Goal: Task Accomplishment & Management: Manage account settings

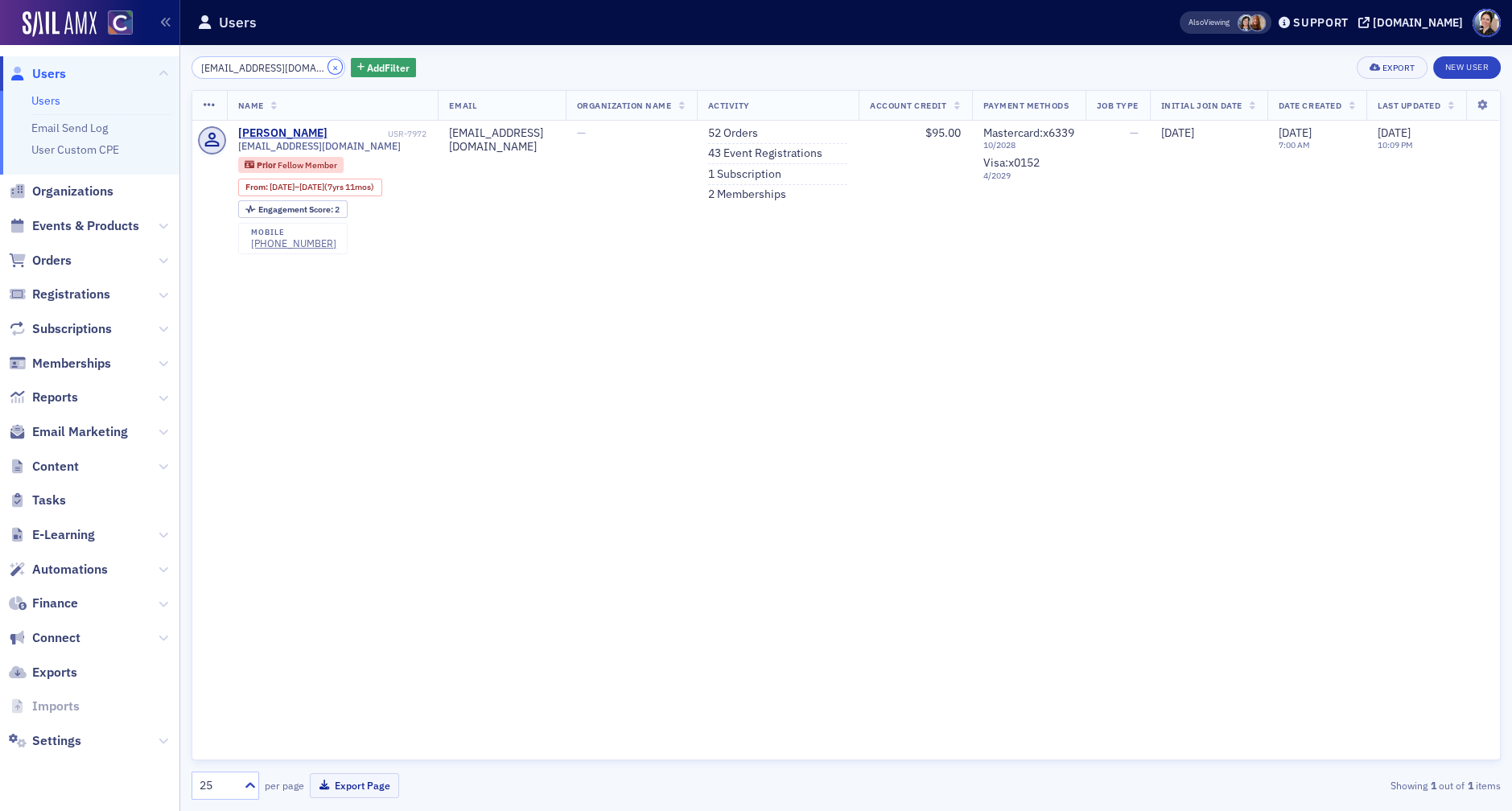
click at [328, 71] on button "×" at bounding box center [335, 67] width 15 height 15
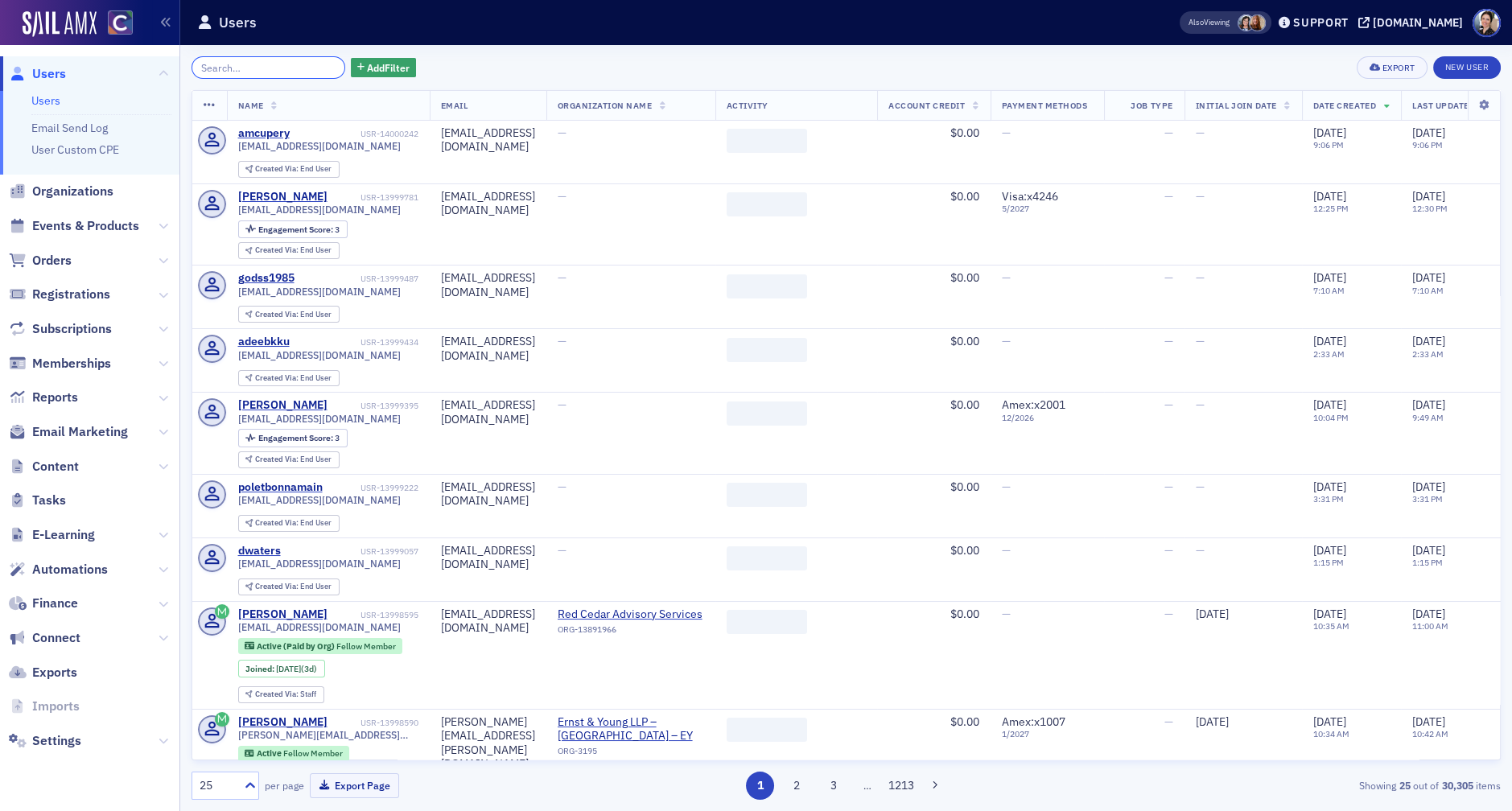
click at [270, 75] on input "search" at bounding box center [268, 67] width 154 height 23
click at [283, 67] on input "search" at bounding box center [268, 67] width 154 height 23
paste input "[PERSON_NAME][EMAIL_ADDRESS][DOMAIN_NAME]"
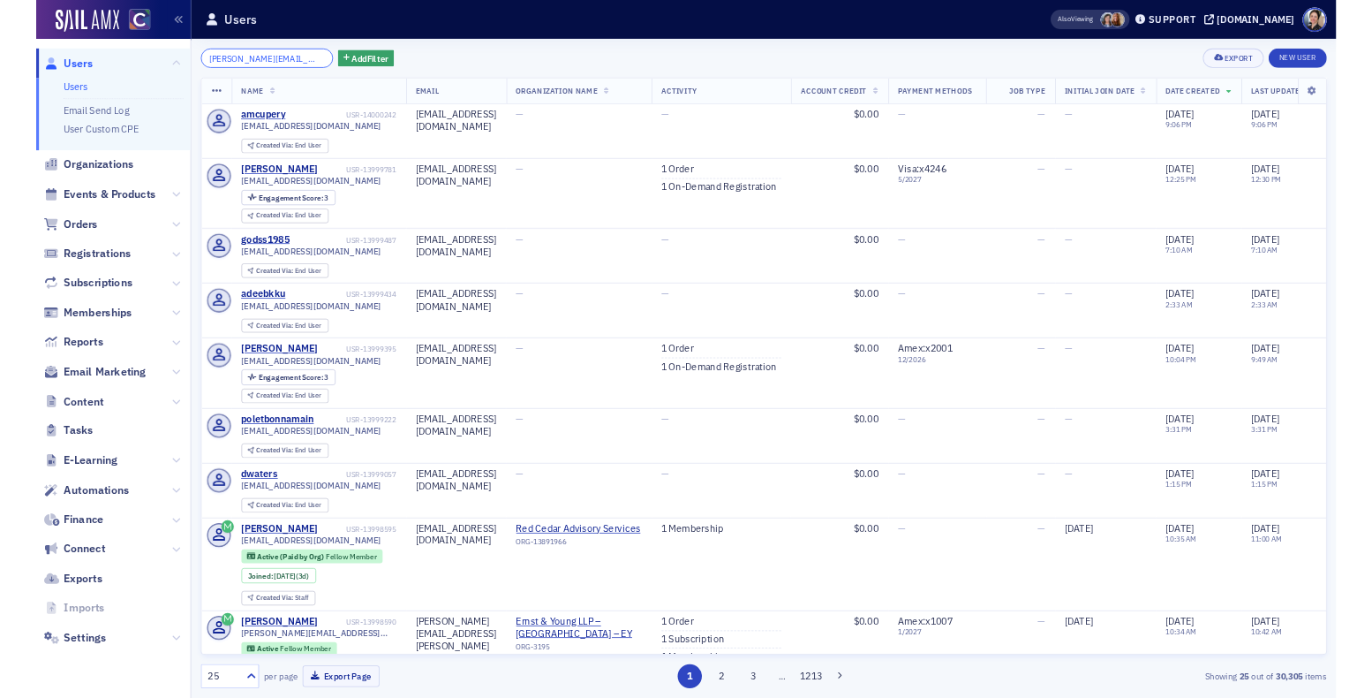
scroll to position [0, 14]
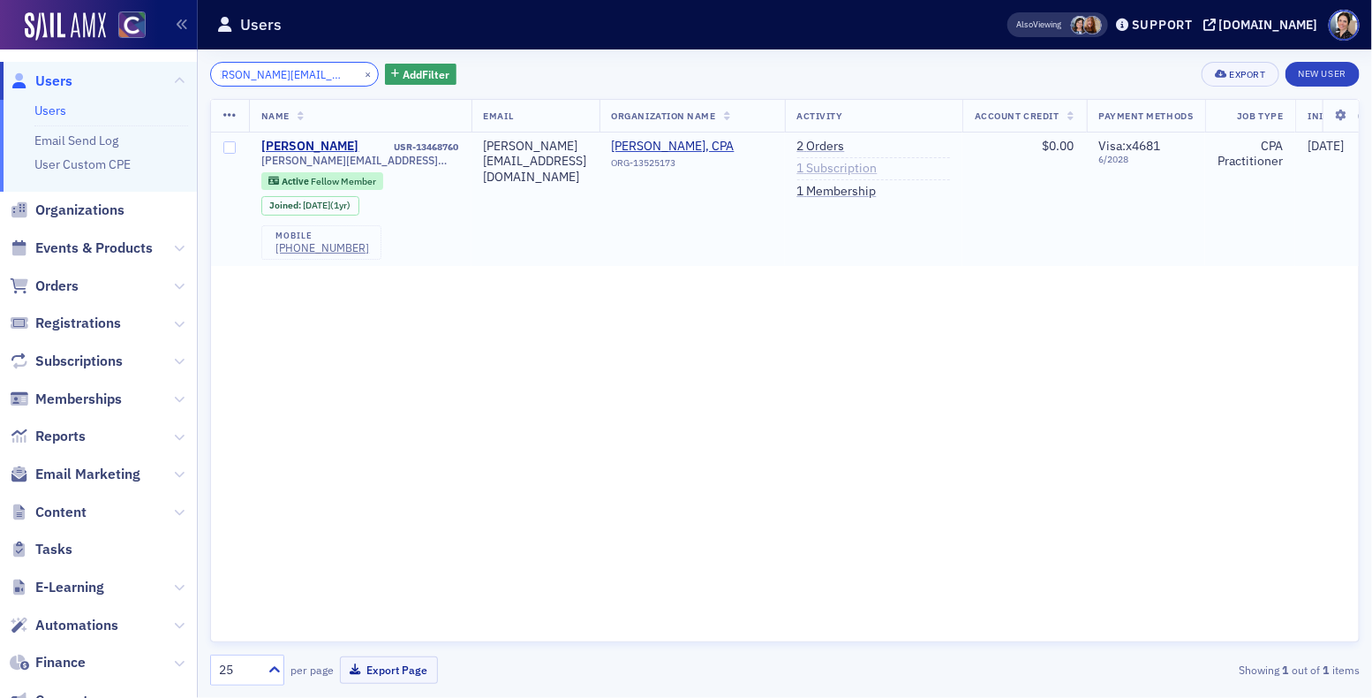
type input "[PERSON_NAME][EMAIL_ADDRESS][DOMAIN_NAME]"
click at [878, 173] on link "1 Subscription" at bounding box center [837, 169] width 80 height 16
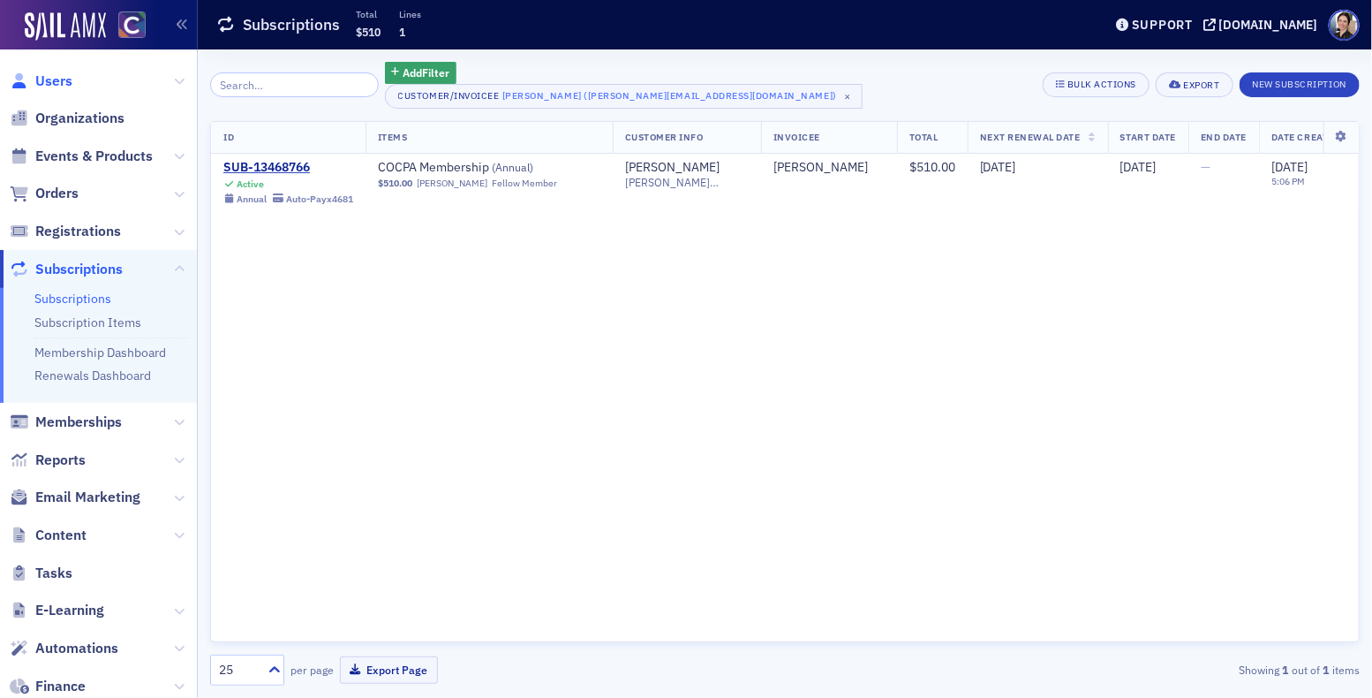
click at [60, 85] on span "Users" at bounding box center [53, 81] width 37 height 19
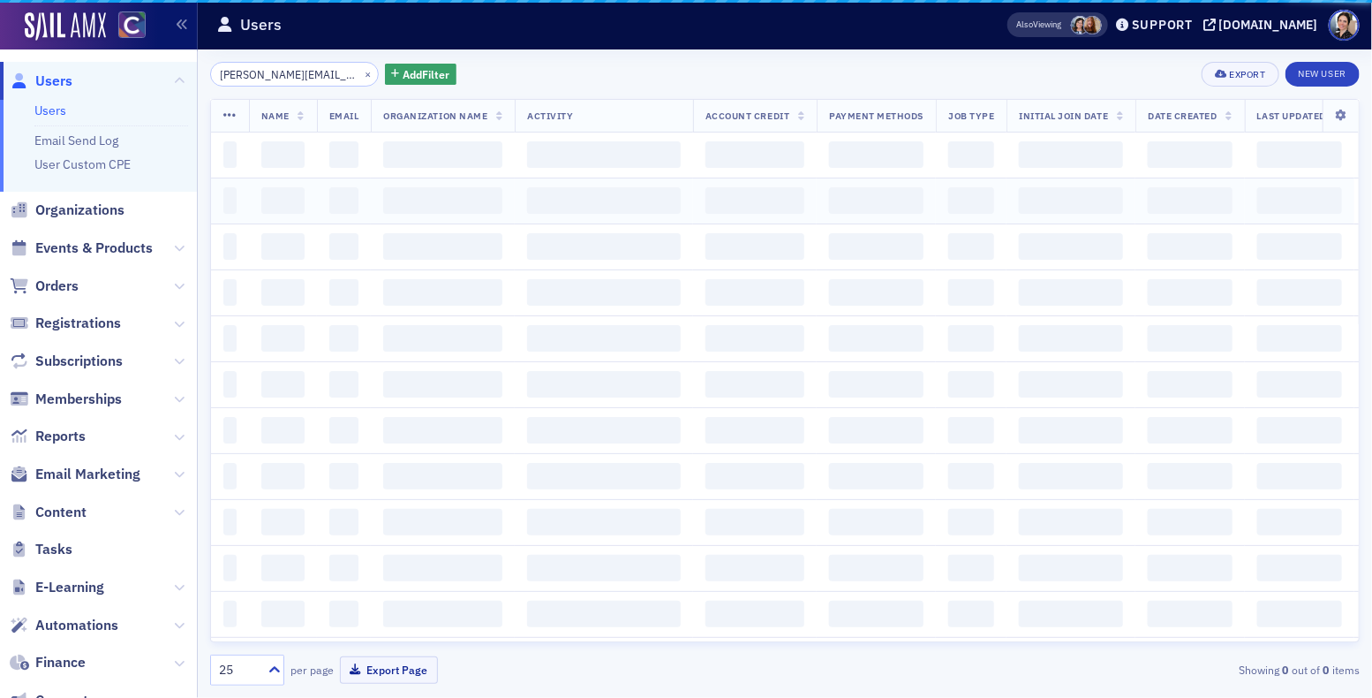
scroll to position [0, 14]
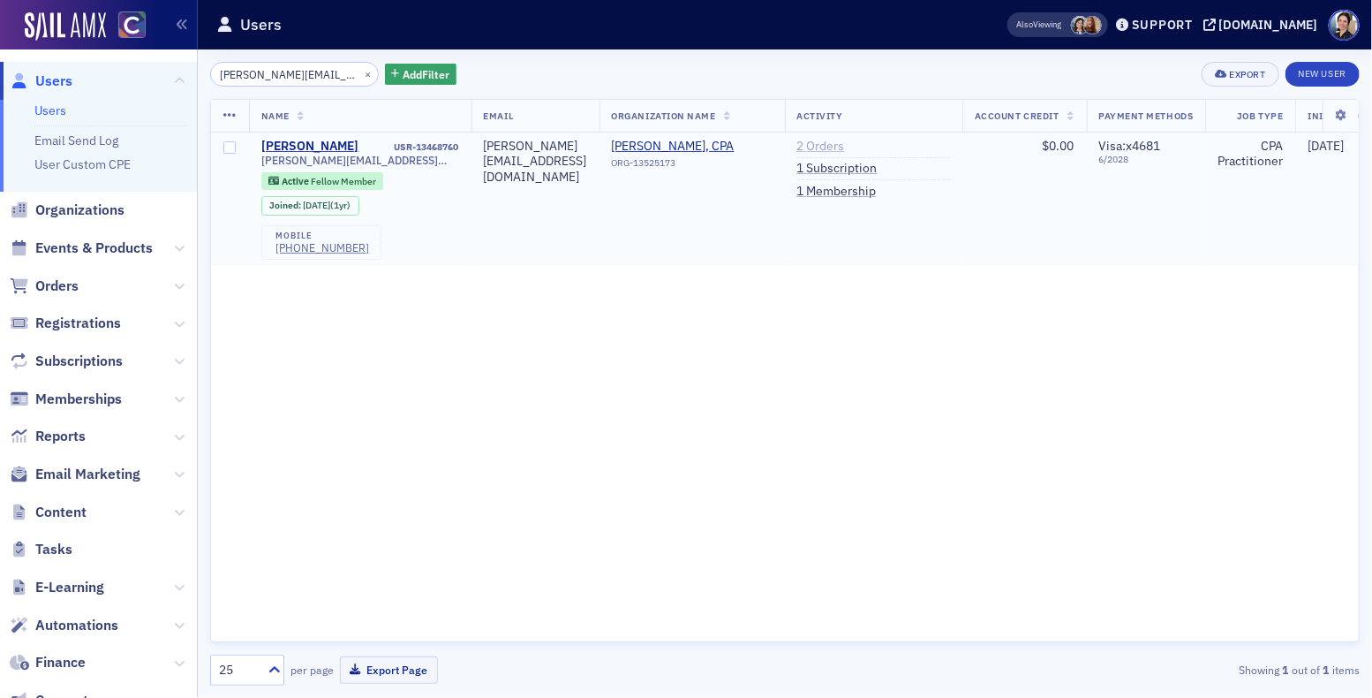
click at [845, 146] on link "2 Orders" at bounding box center [821, 147] width 48 height 16
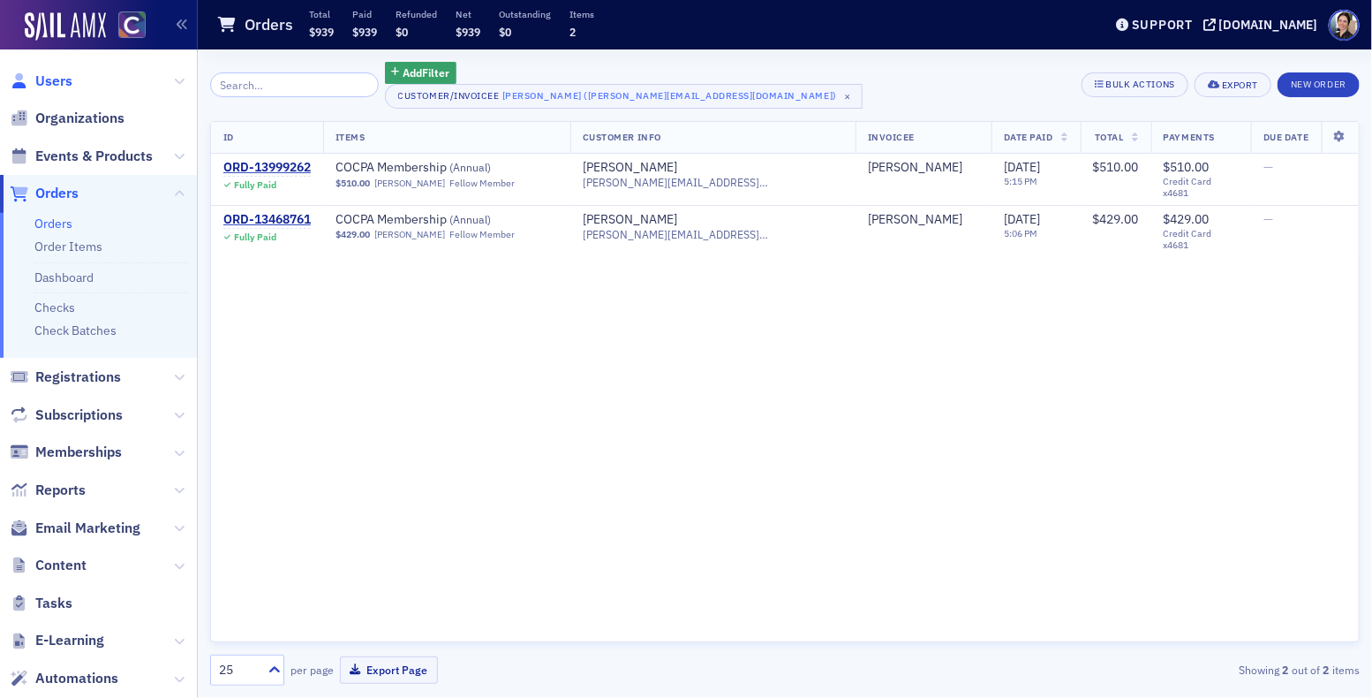
click at [68, 75] on span "Users" at bounding box center [53, 81] width 37 height 19
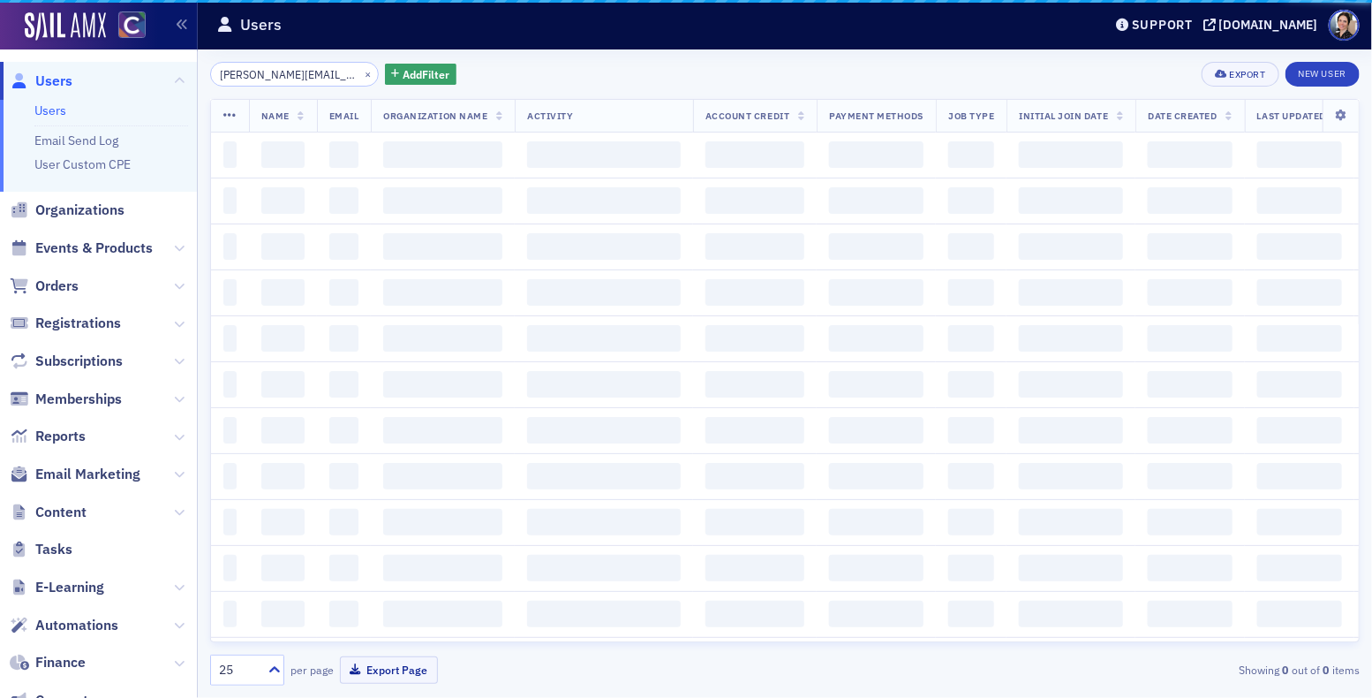
scroll to position [0, 14]
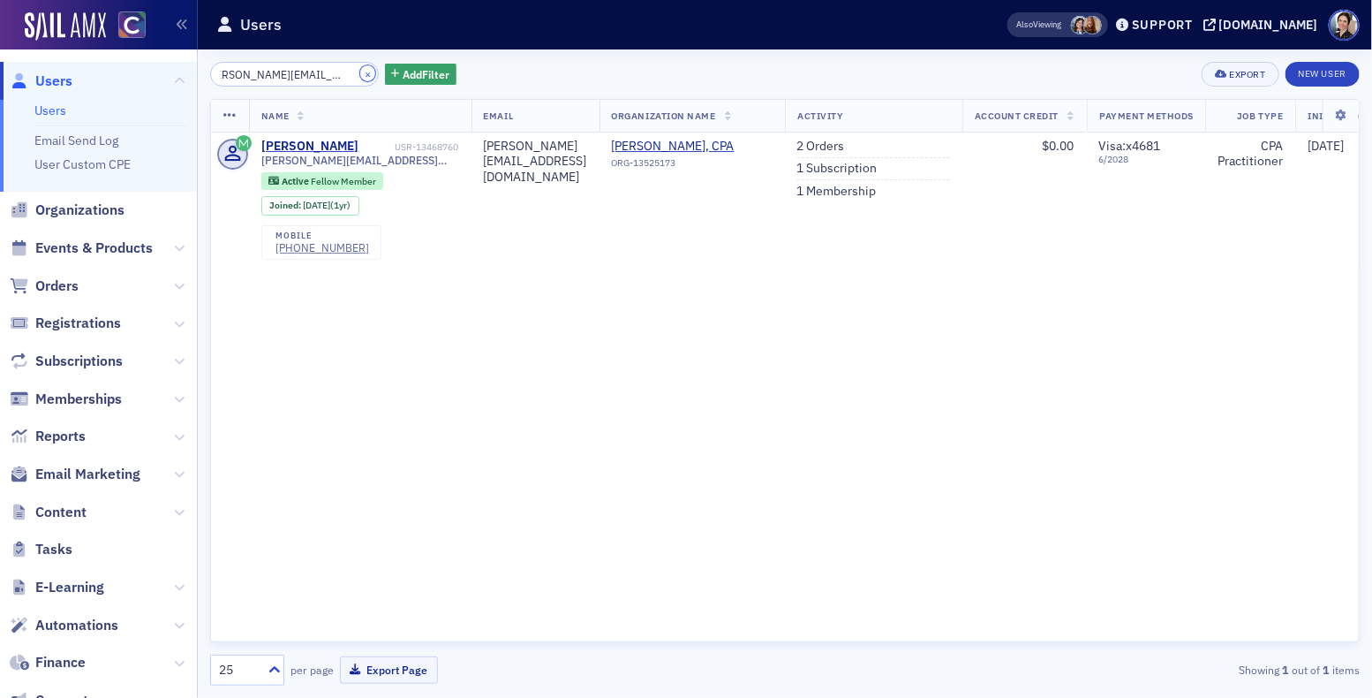
click at [360, 76] on button "×" at bounding box center [368, 73] width 16 height 16
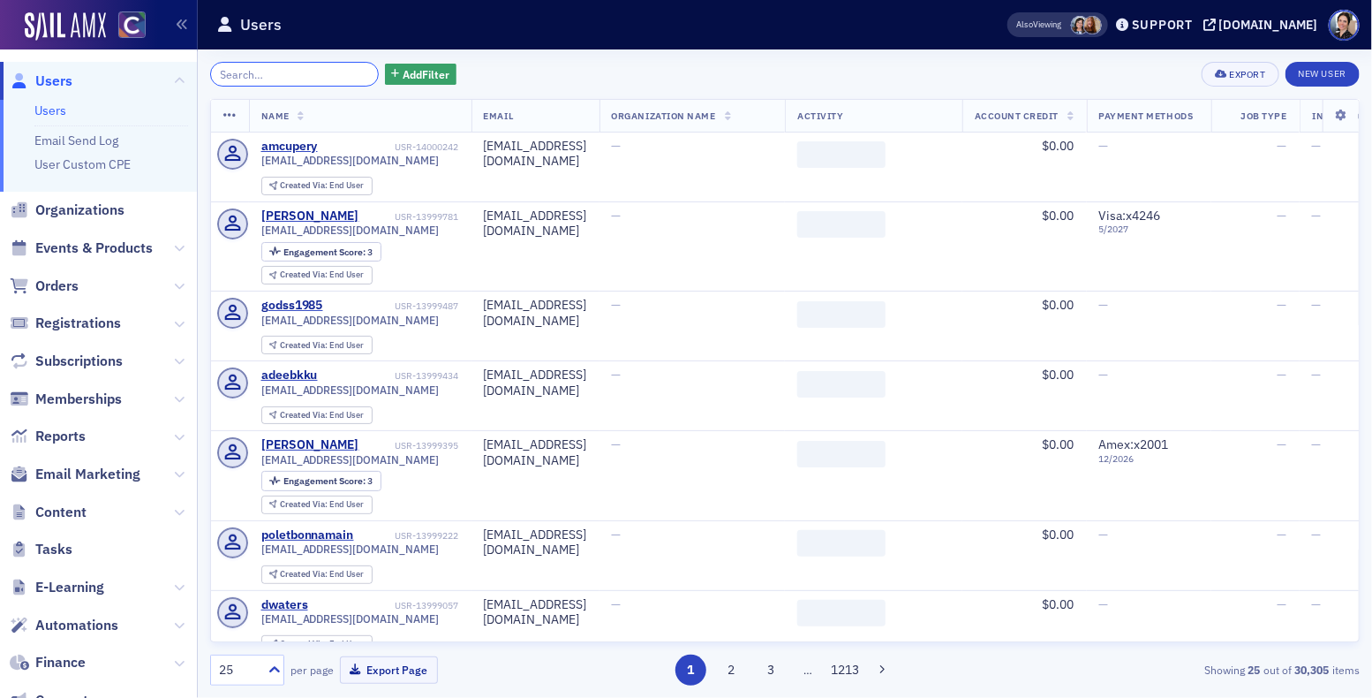
click at [309, 72] on input "search" at bounding box center [294, 74] width 169 height 25
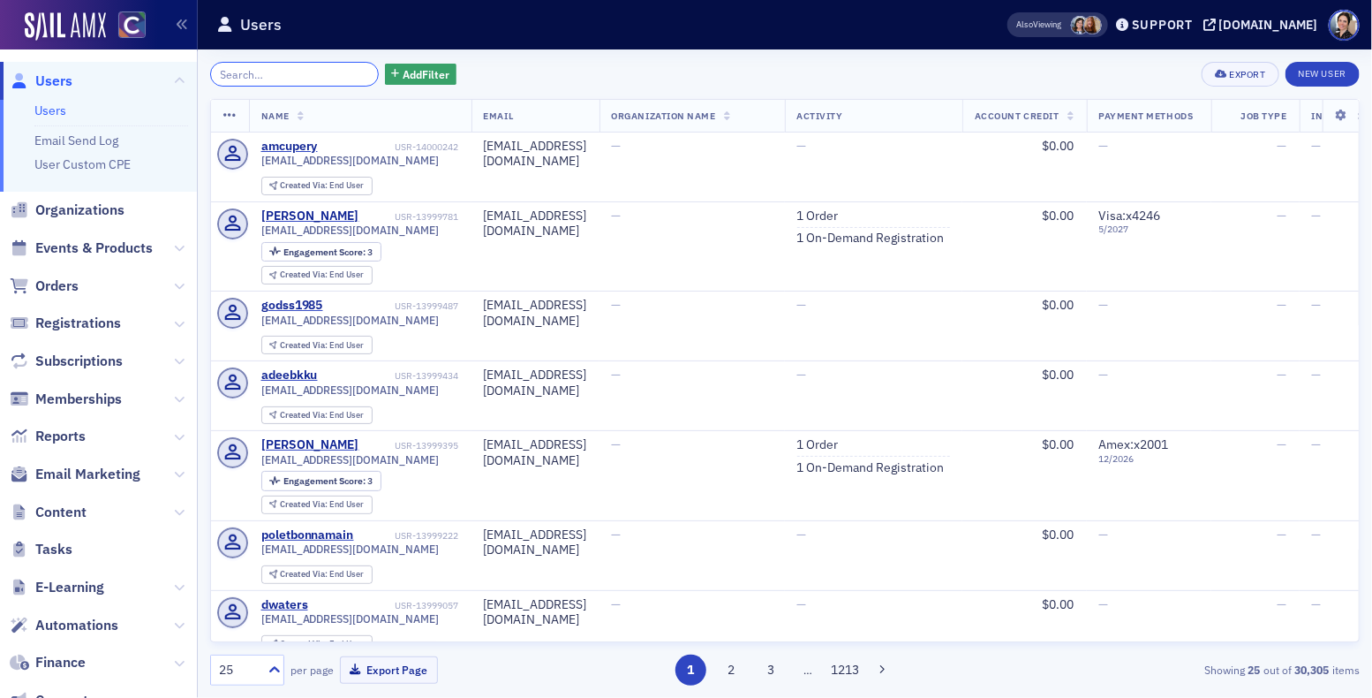
paste input "[PERSON_NAME][EMAIL_ADDRESS][PERSON_NAME][DOMAIN_NAME]"
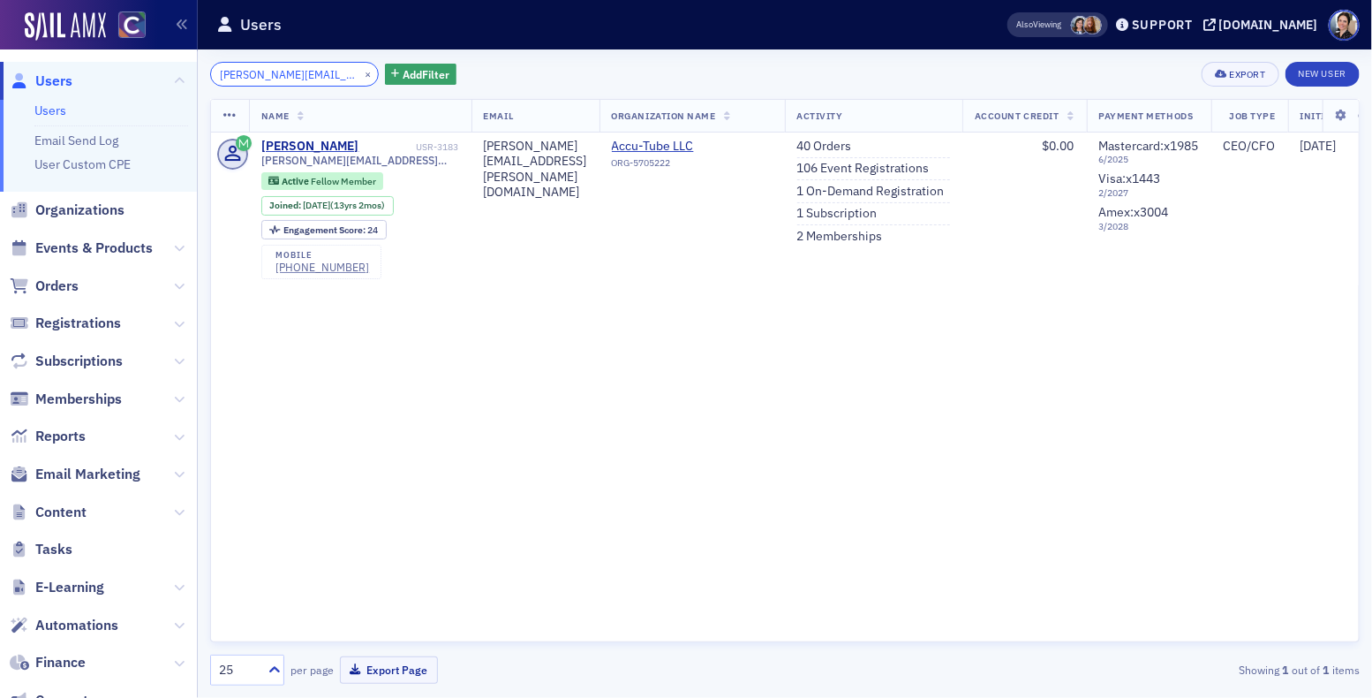
type input "[PERSON_NAME][EMAIL_ADDRESS][PERSON_NAME][DOMAIN_NAME]"
click at [360, 79] on button "×" at bounding box center [368, 73] width 16 height 16
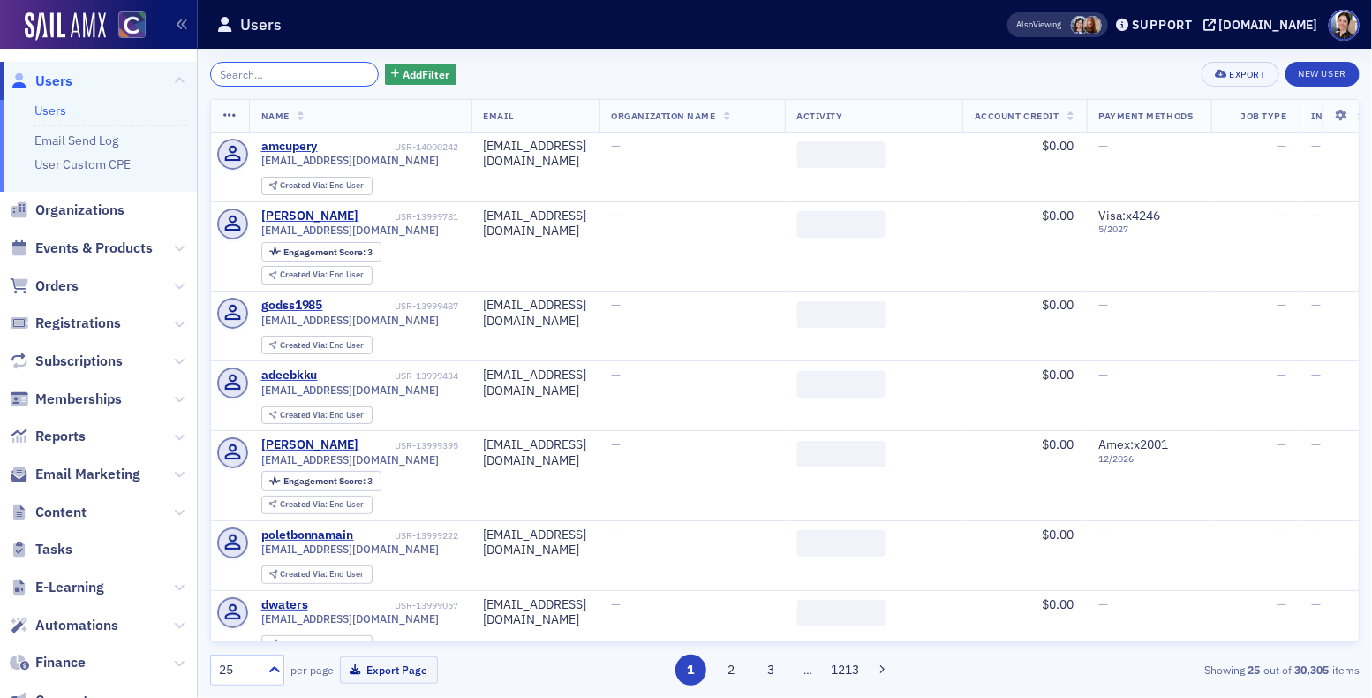
click at [328, 75] on input "search" at bounding box center [294, 74] width 169 height 25
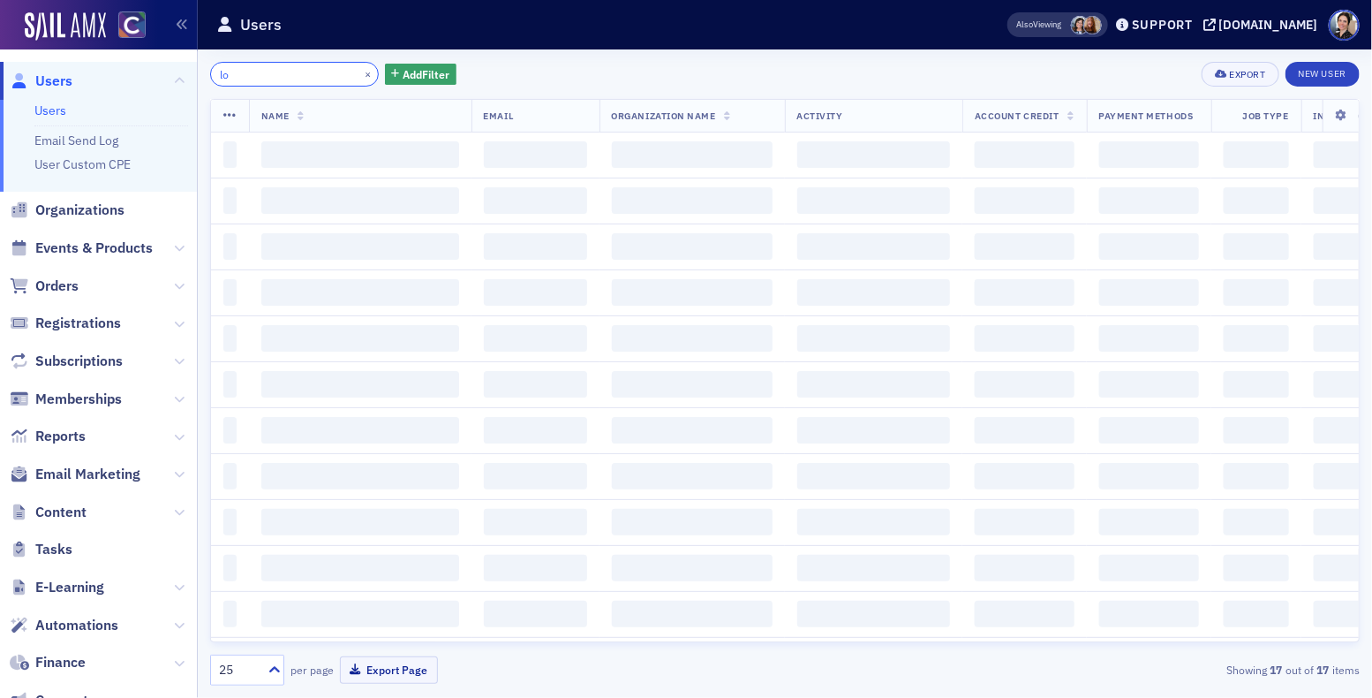
type input "l"
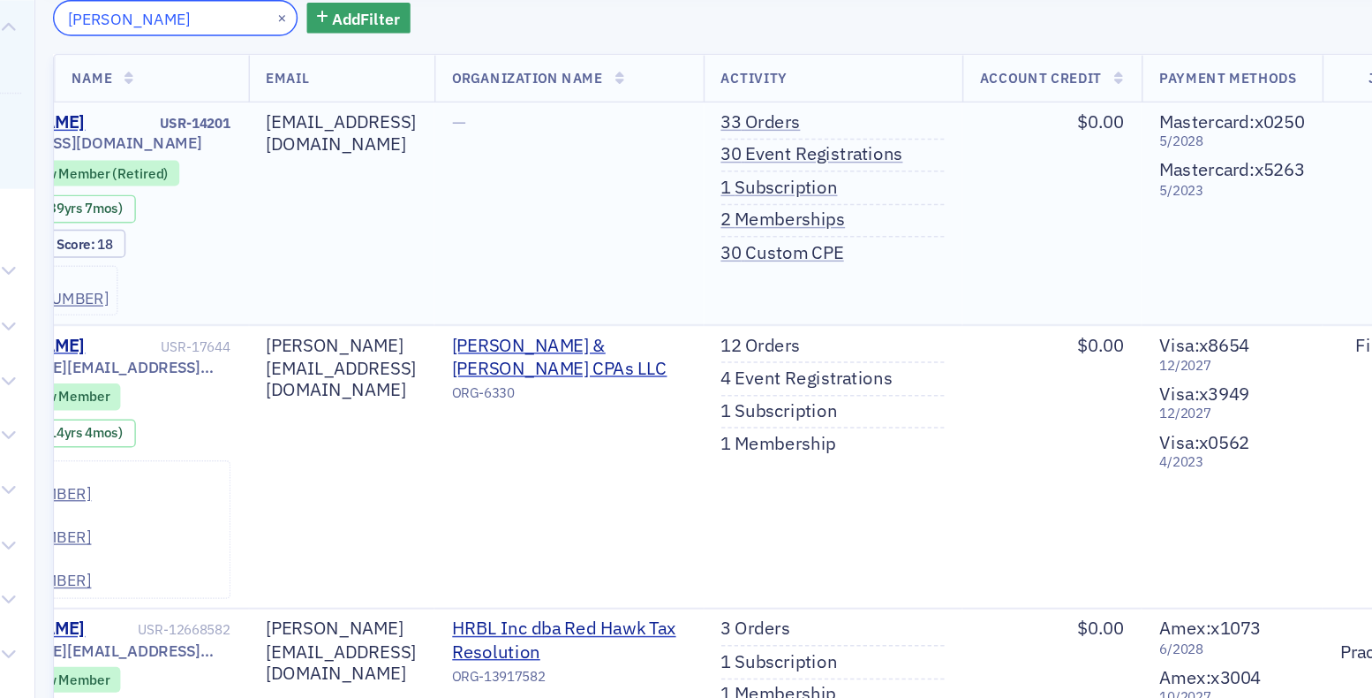
scroll to position [0, 169]
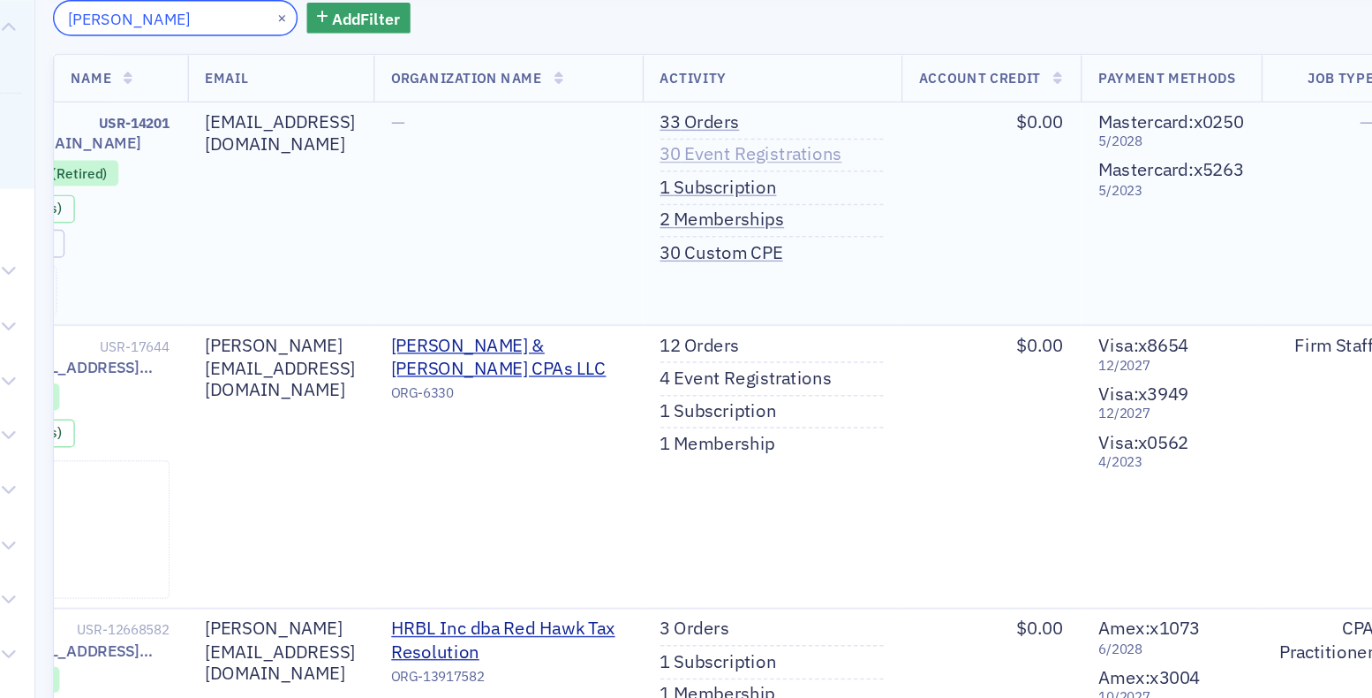
type input "[PERSON_NAME]"
click at [754, 168] on link "30 Event Registrations" at bounding box center [691, 169] width 125 height 16
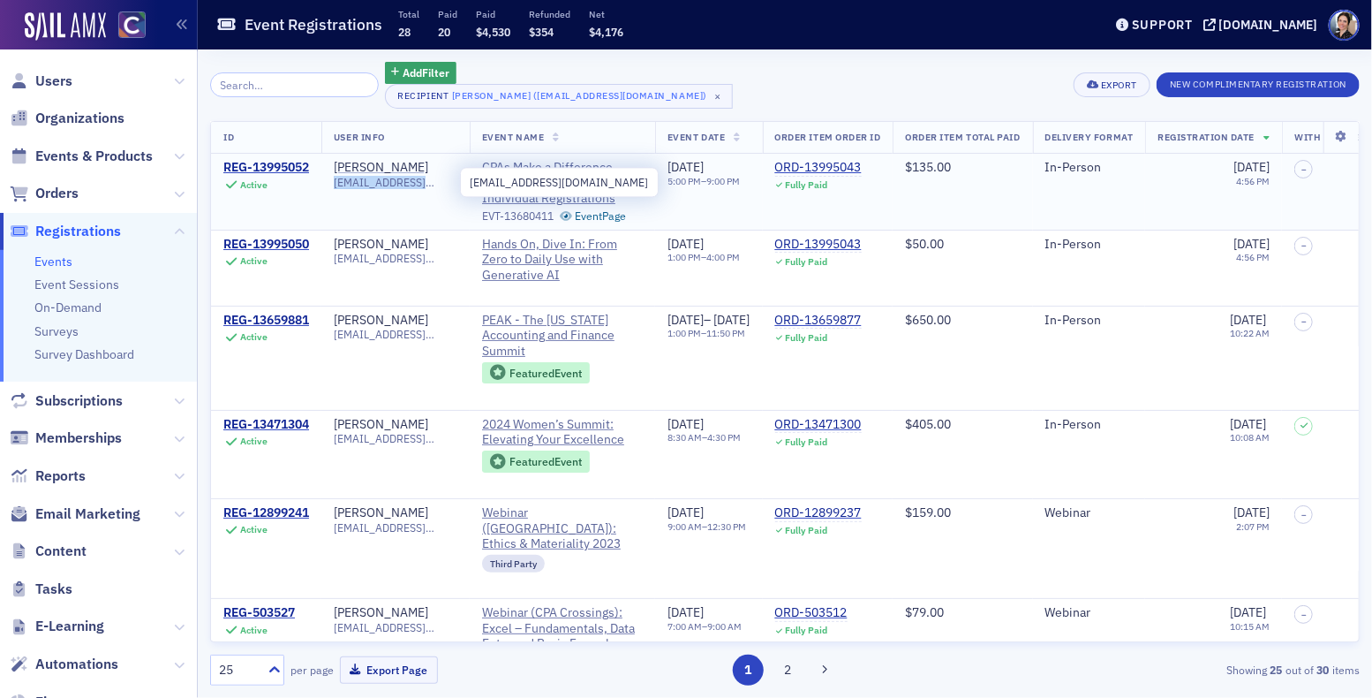
click at [336, 183] on td "[PERSON_NAME] [EMAIL_ADDRESS][DOMAIN_NAME]" at bounding box center [395, 192] width 148 height 76
copy span "[EMAIL_ADDRESS][DOMAIN_NAME]"
click at [862, 243] on div "ORD-13995043" at bounding box center [818, 245] width 87 height 16
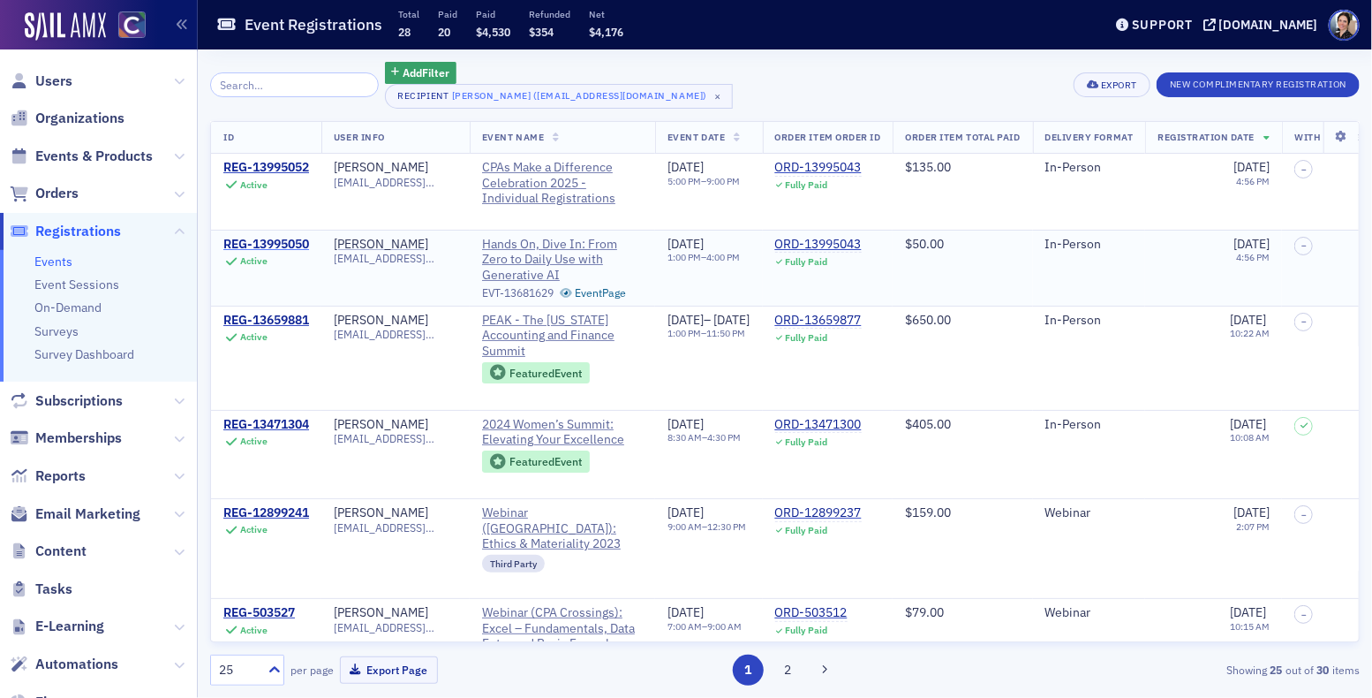
click at [253, 247] on div "REG-13995050" at bounding box center [266, 245] width 86 height 16
click at [293, 245] on div "REG-13995050" at bounding box center [266, 245] width 86 height 16
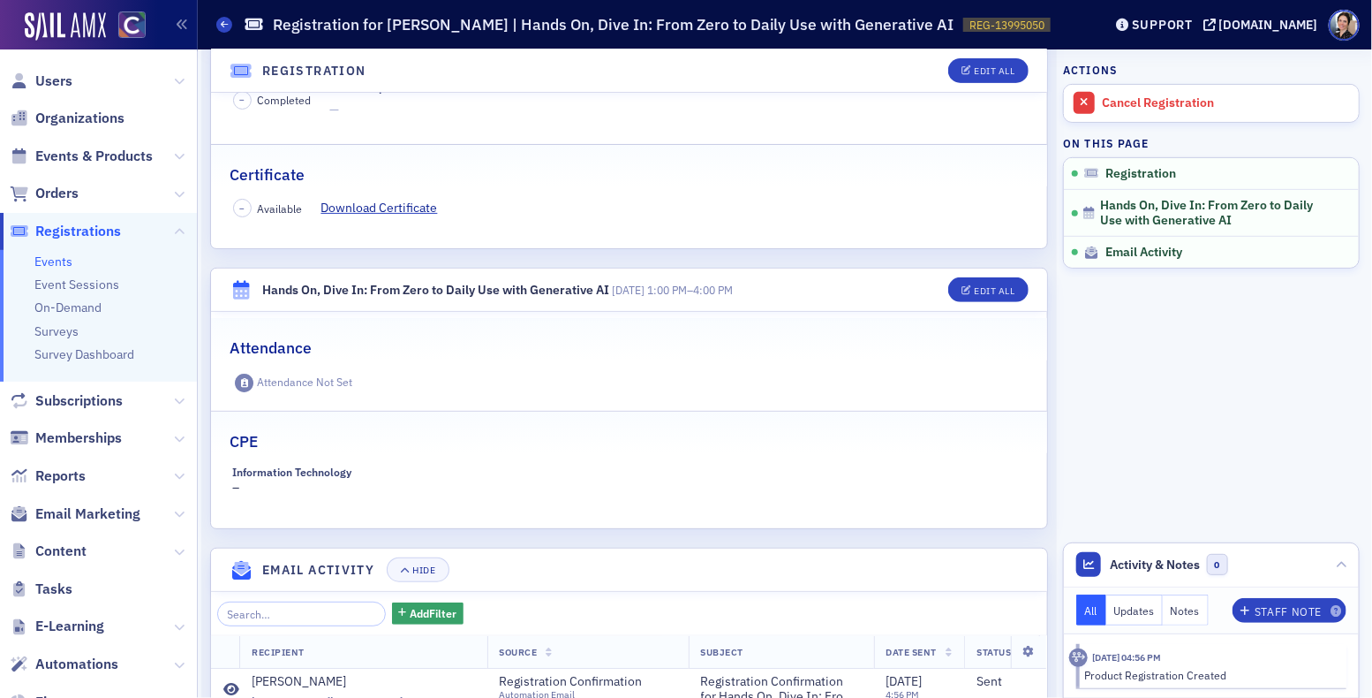
scroll to position [473, 0]
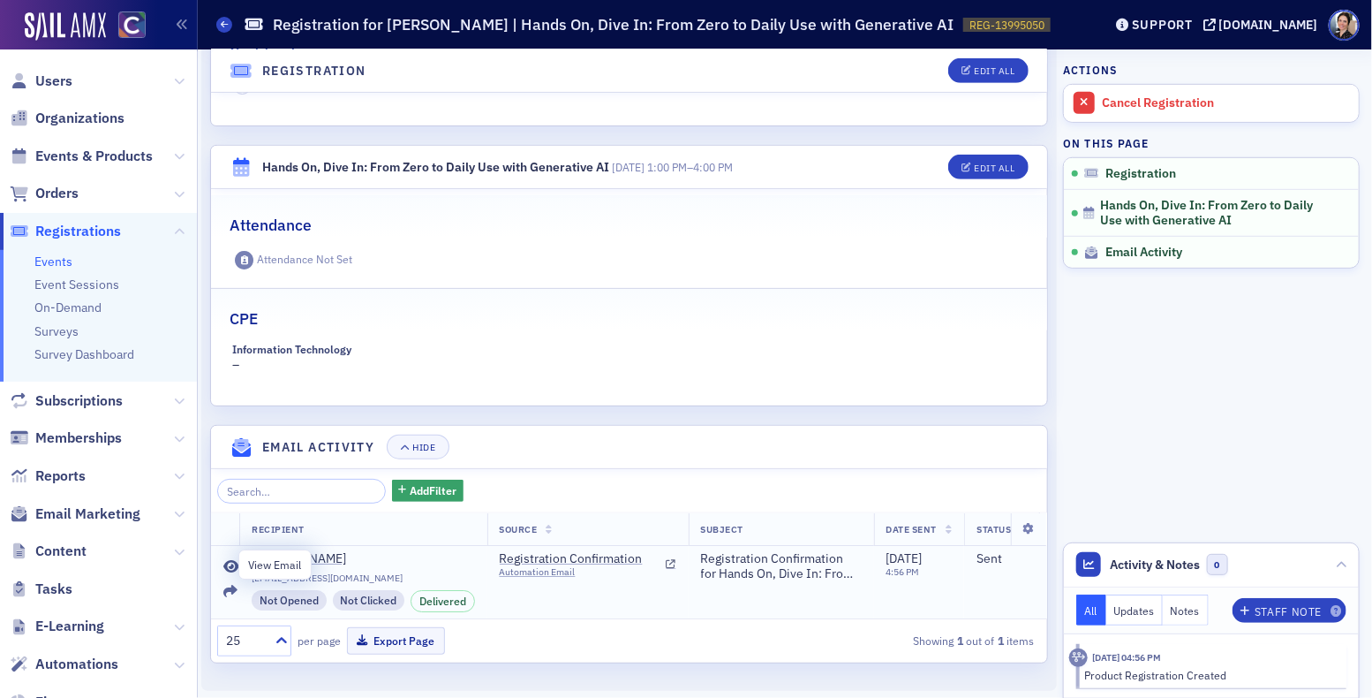
click at [229, 562] on icon at bounding box center [231, 567] width 16 height 14
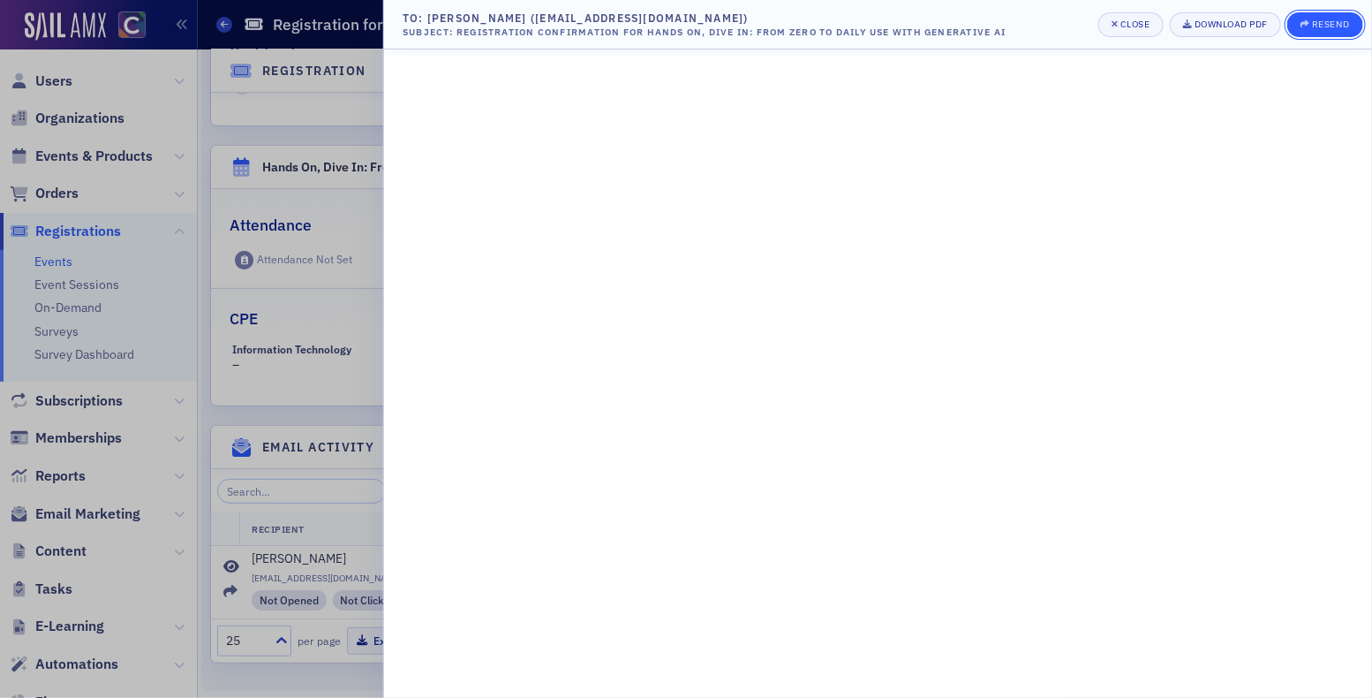
click at [1324, 27] on div "Resend" at bounding box center [1330, 24] width 37 height 10
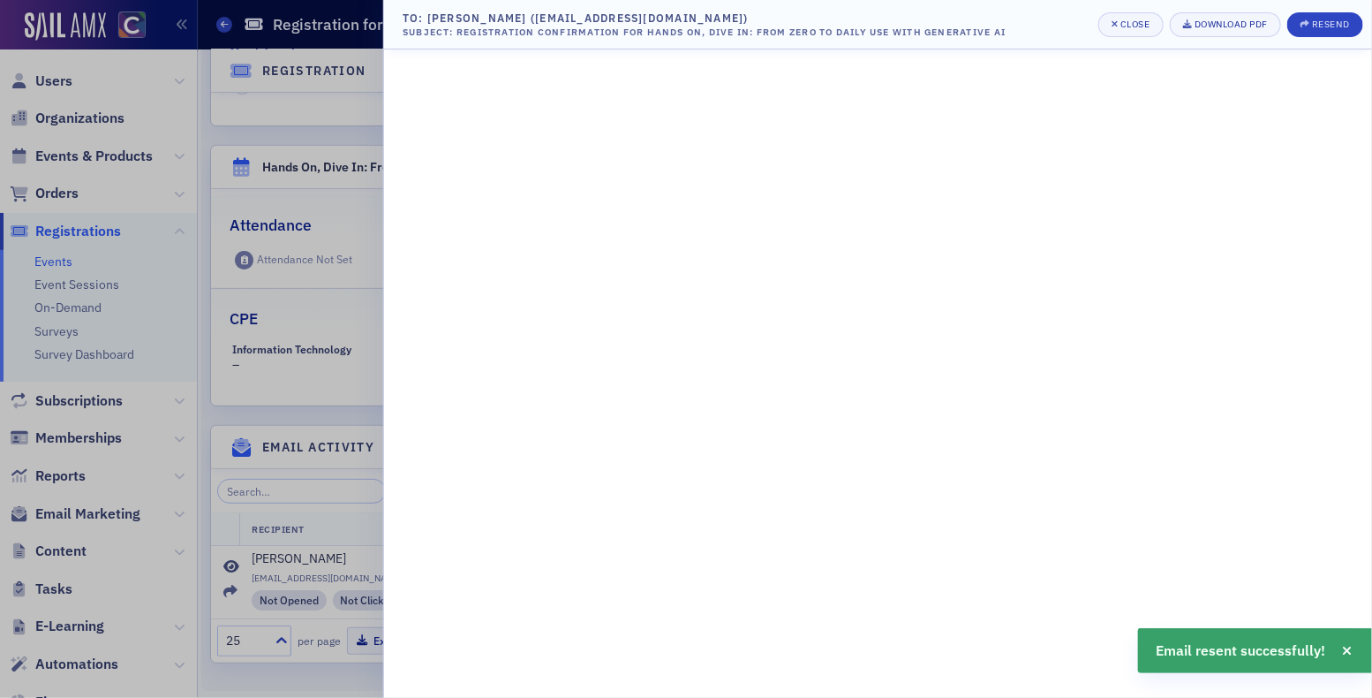
click at [349, 298] on div at bounding box center [686, 349] width 1372 height 698
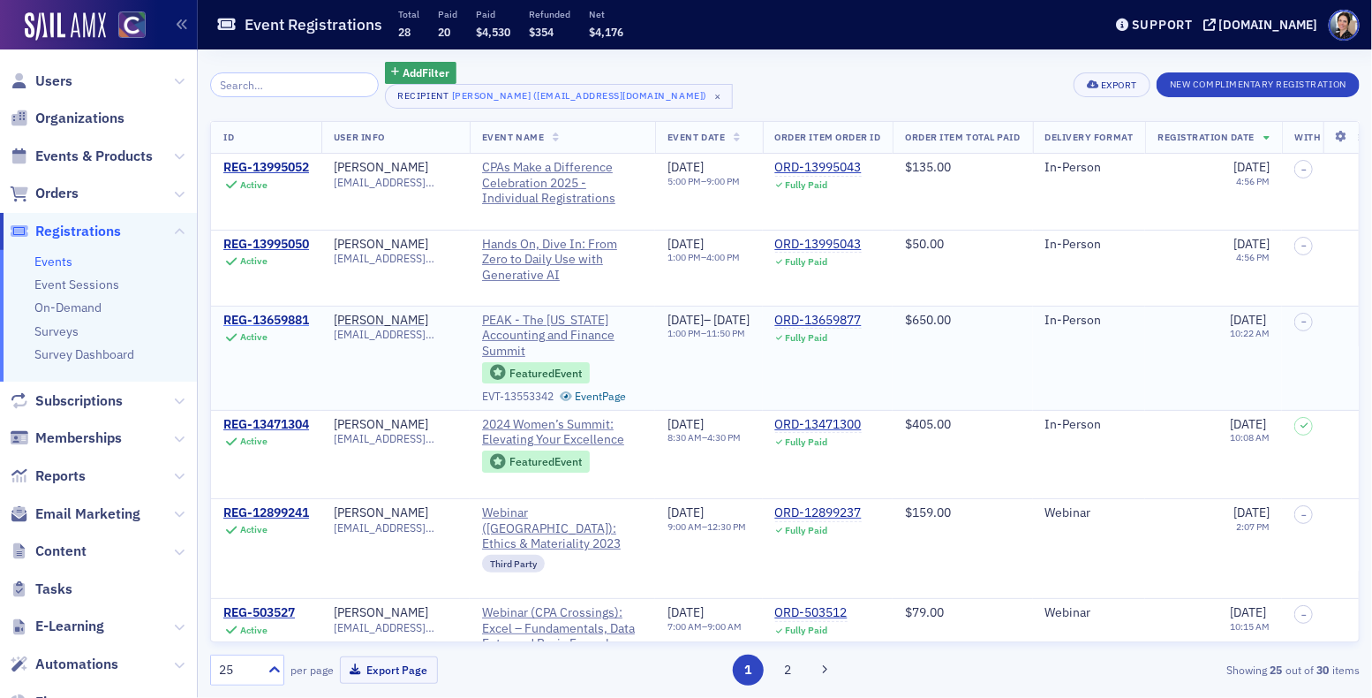
click at [277, 318] on div "REG-13659881" at bounding box center [266, 321] width 86 height 16
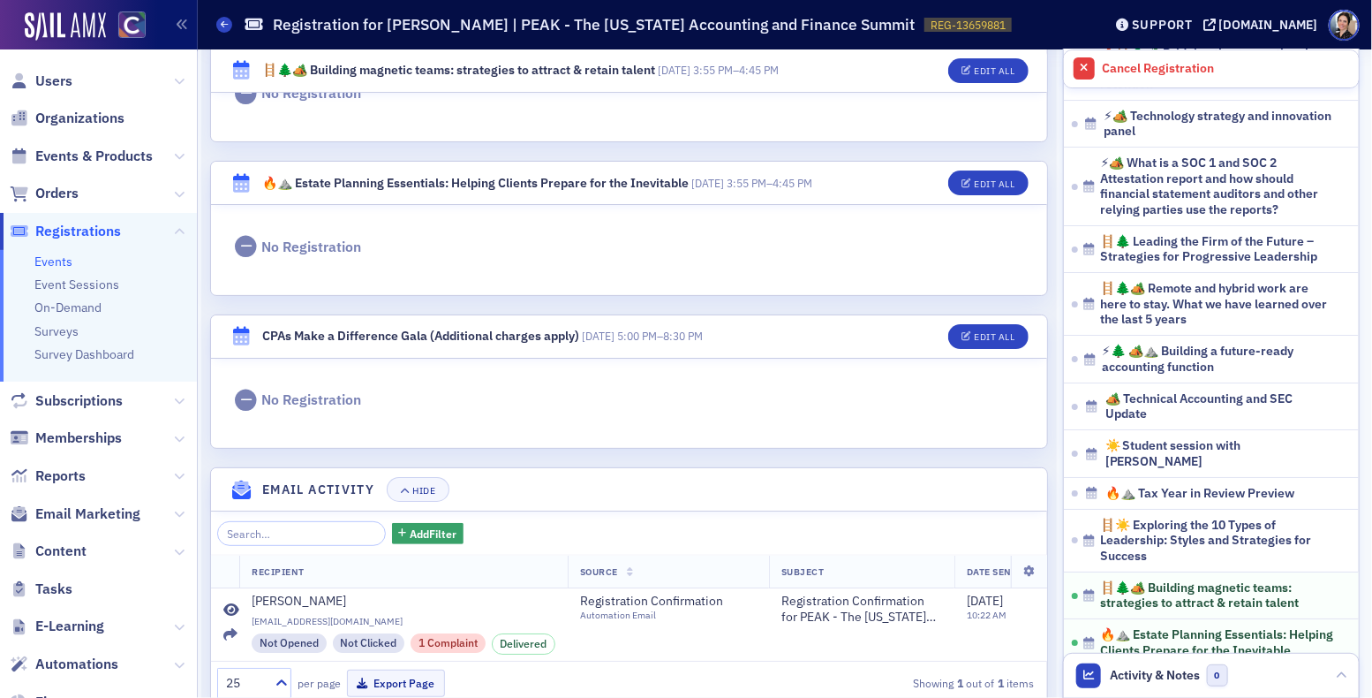
scroll to position [5939, 0]
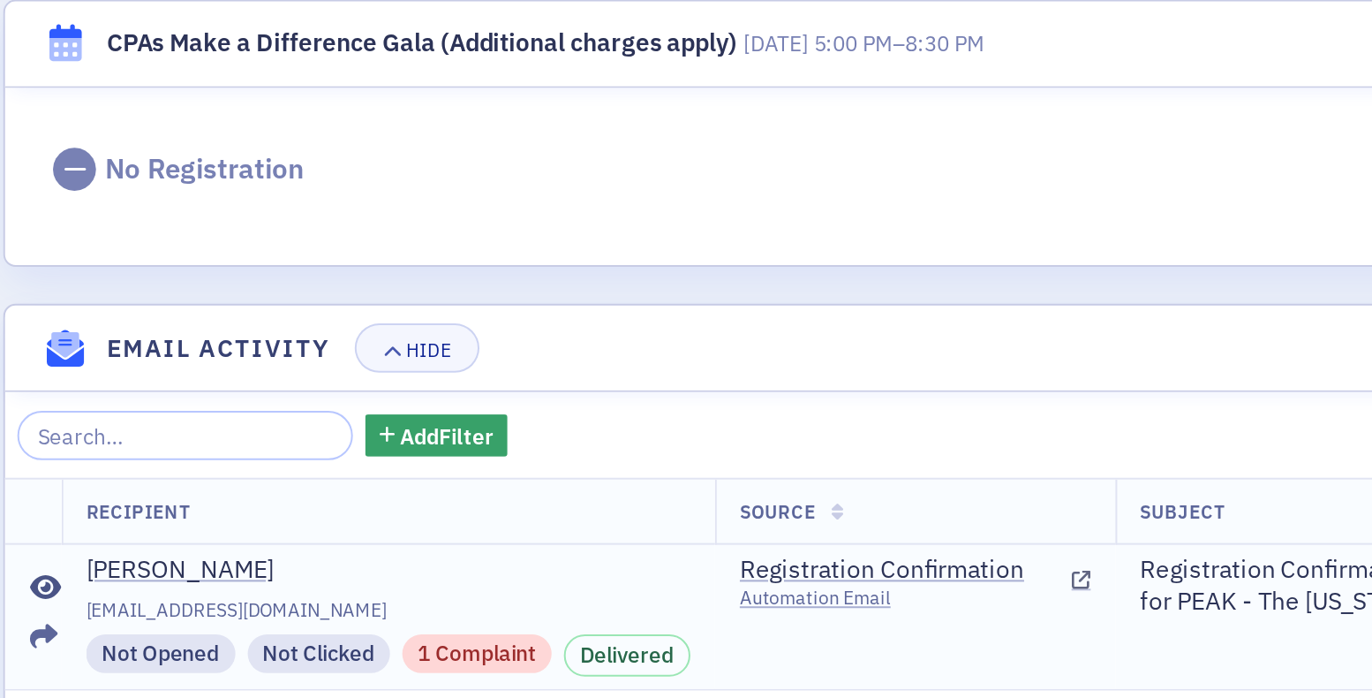
click at [451, 621] on div "1 Complaint" at bounding box center [448, 630] width 75 height 19
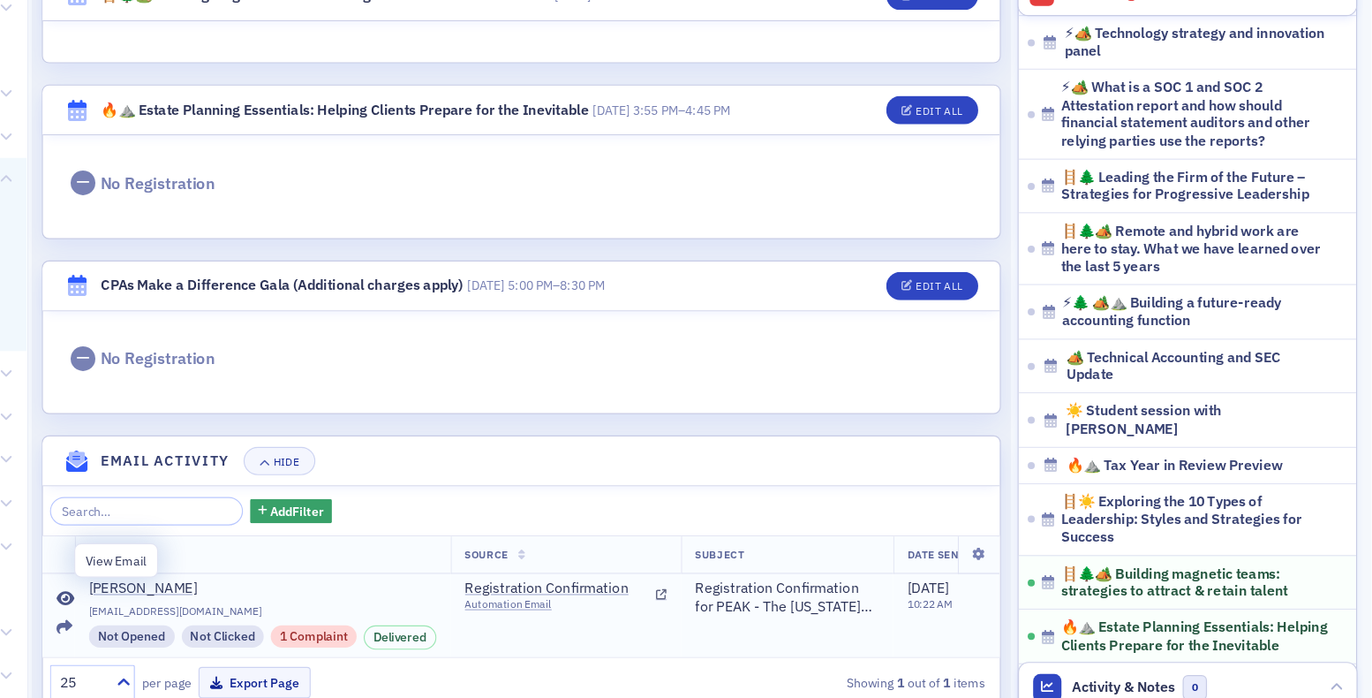
click at [231, 591] on icon at bounding box center [231, 598] width 16 height 14
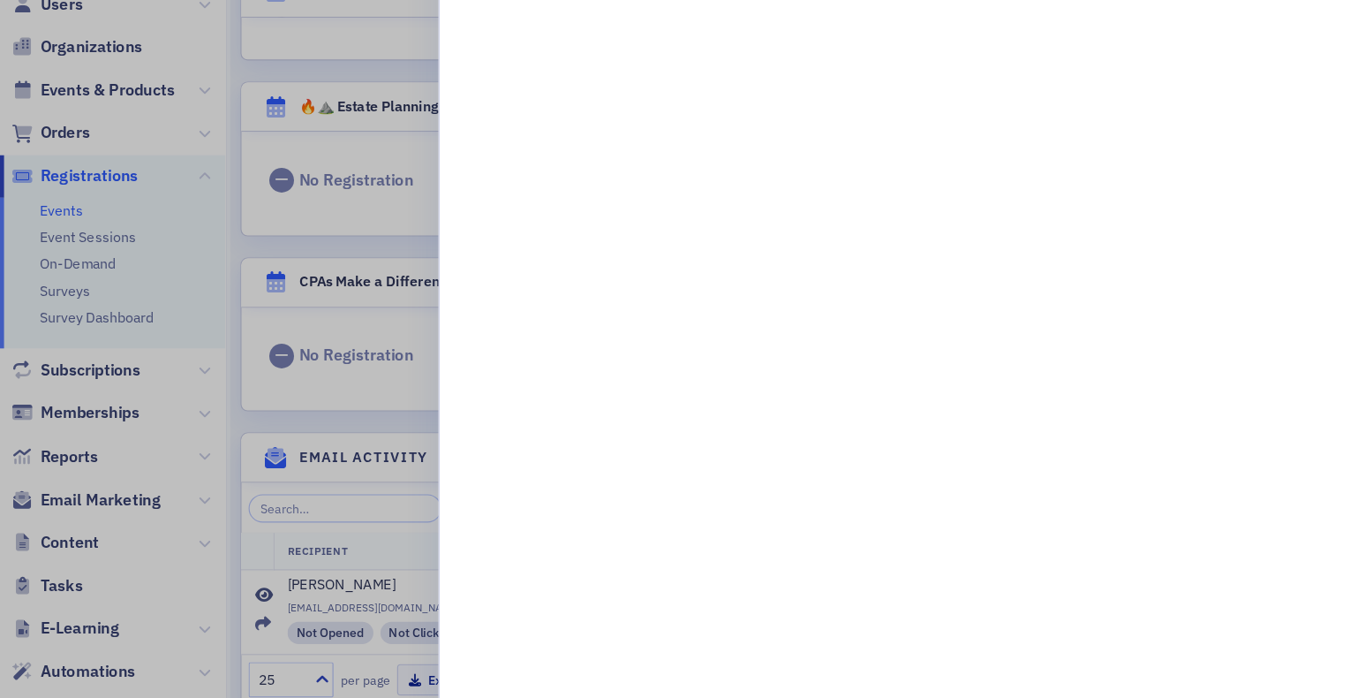
click at [370, 532] on div at bounding box center [686, 349] width 1372 height 698
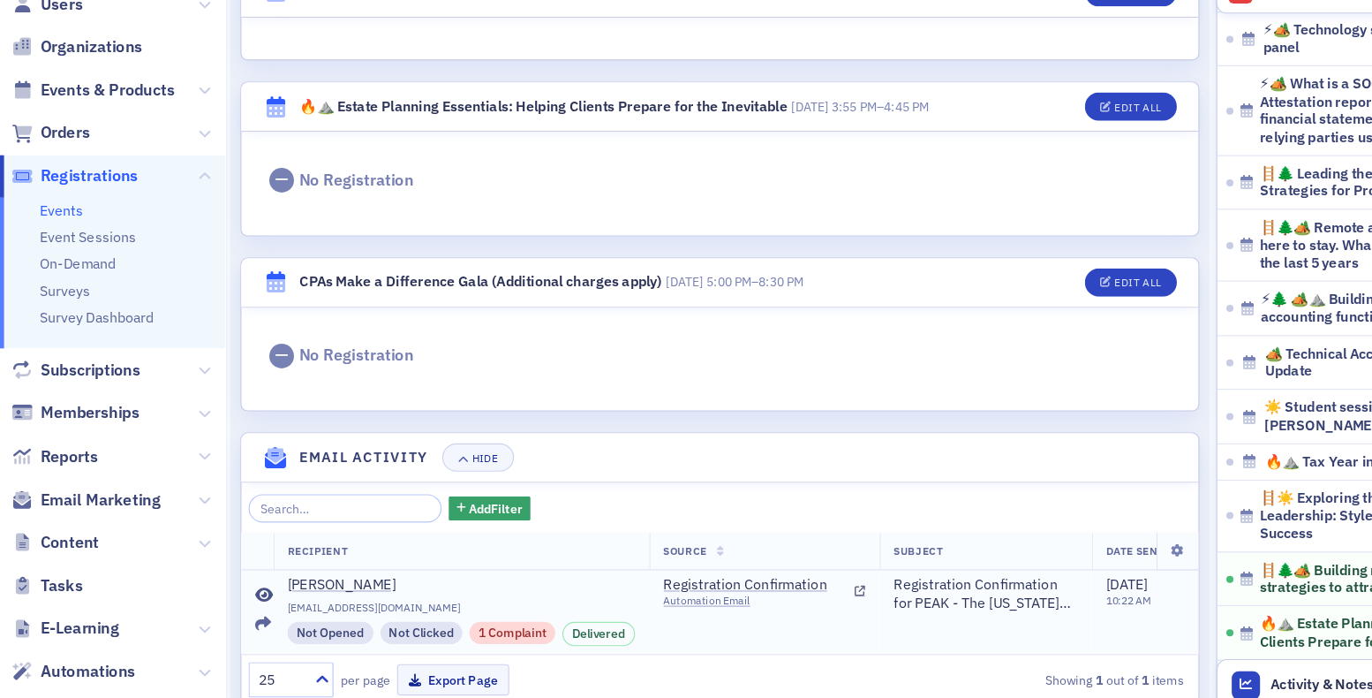
click at [467, 621] on div "1 Complaint" at bounding box center [448, 630] width 75 height 19
click at [753, 590] on icon at bounding box center [752, 595] width 10 height 10
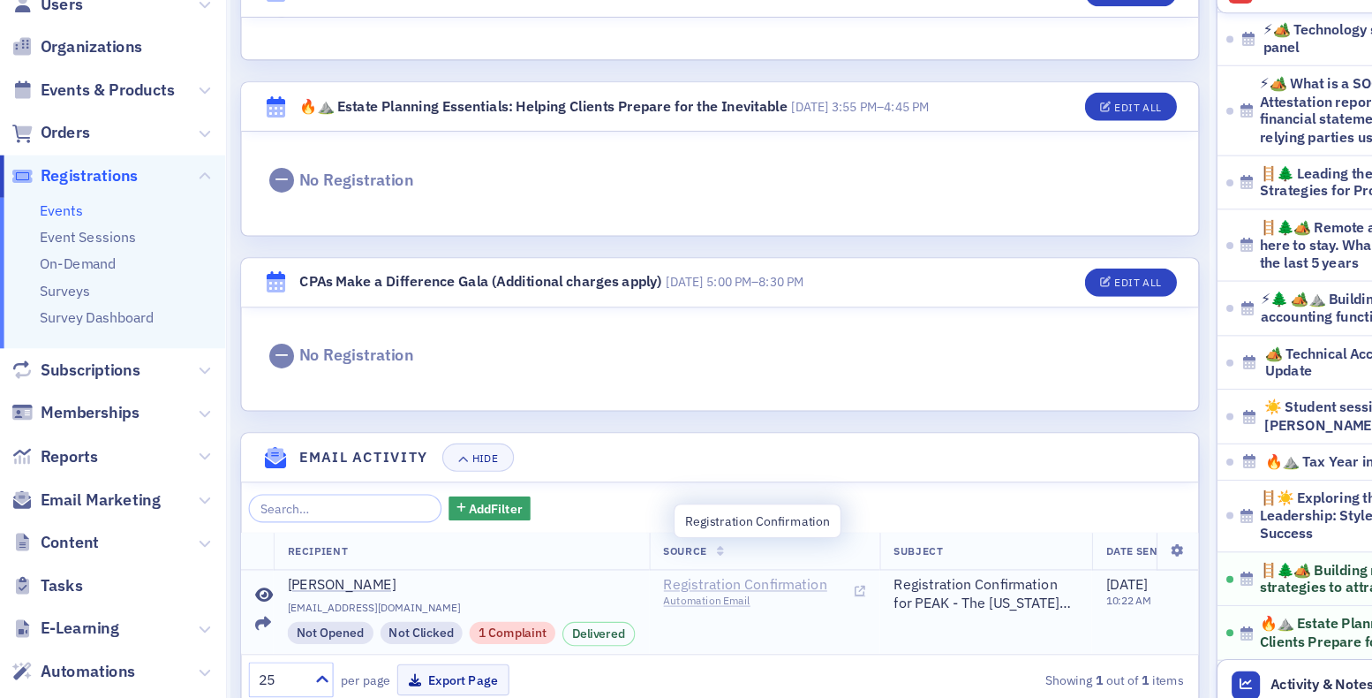
click at [627, 581] on span "Registration Confirmation" at bounding box center [660, 589] width 161 height 16
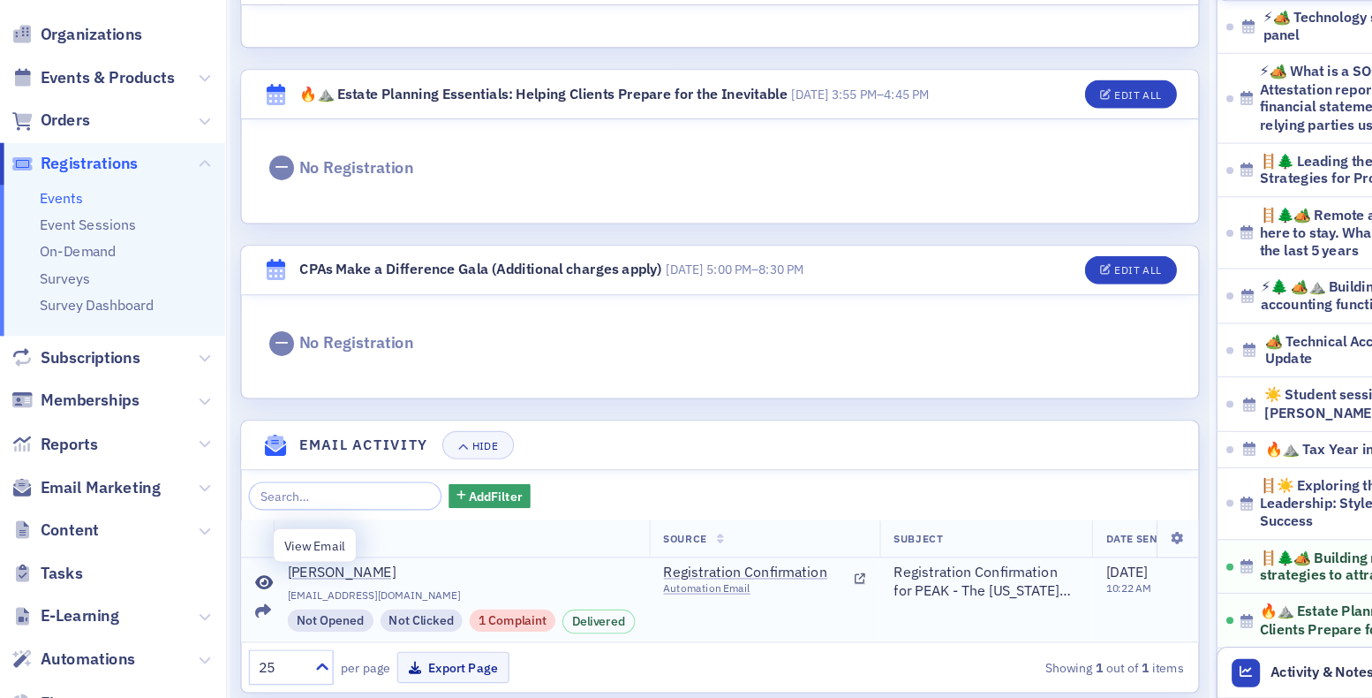
click at [235, 591] on icon at bounding box center [231, 598] width 16 height 14
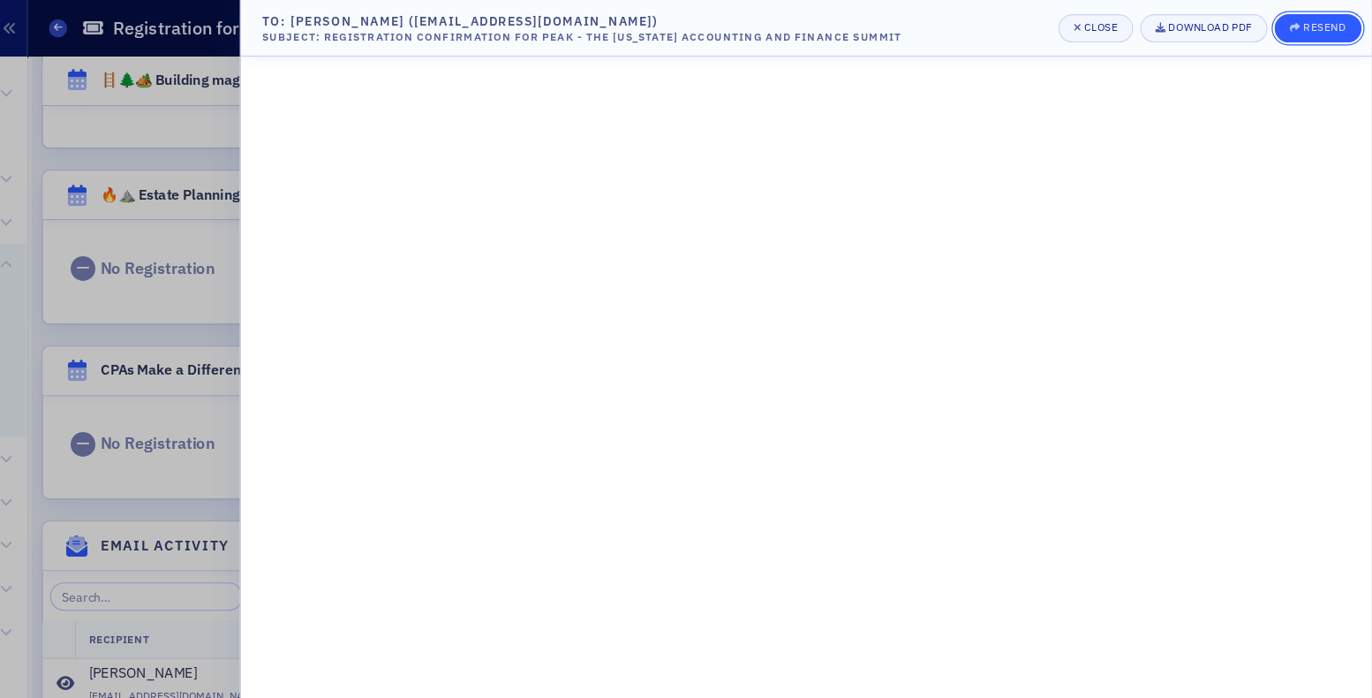
click at [1338, 26] on div "Resend" at bounding box center [1330, 24] width 37 height 10
click at [1332, 27] on div "Resend" at bounding box center [1330, 24] width 37 height 10
click at [357, 314] on div at bounding box center [686, 349] width 1372 height 698
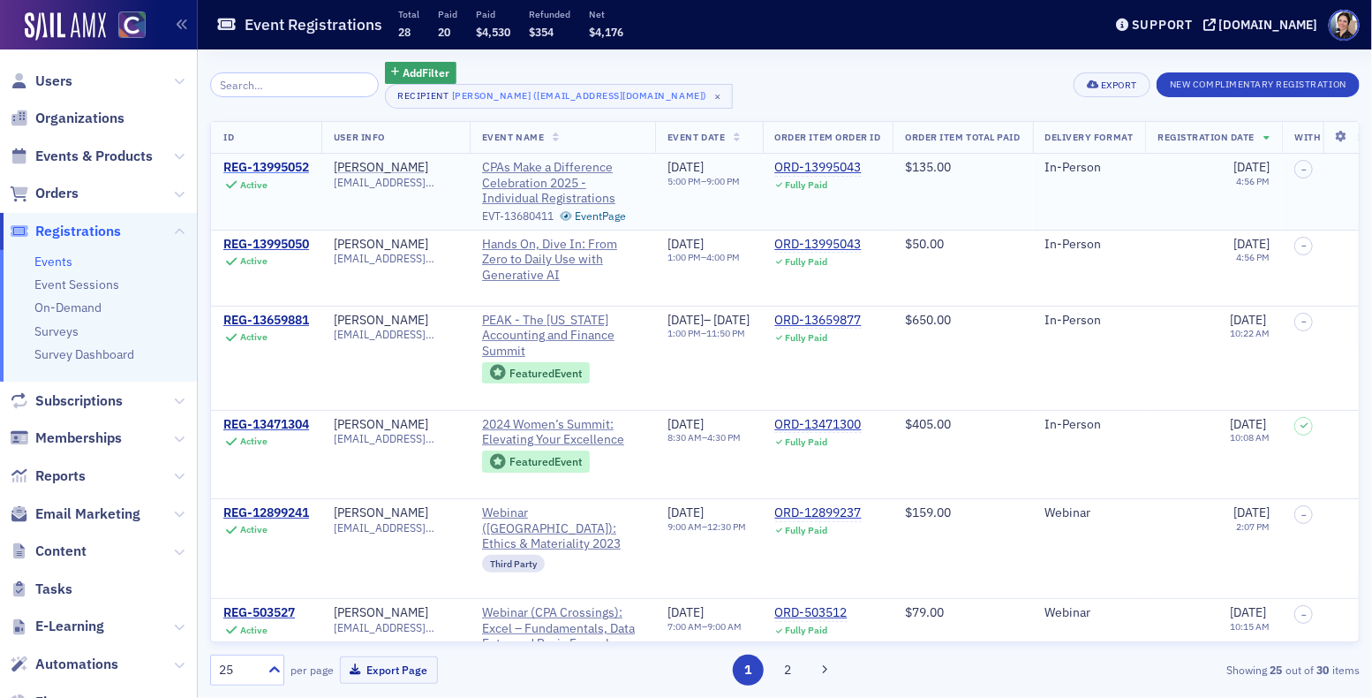
click at [259, 170] on div "REG-13995052" at bounding box center [266, 168] width 86 height 16
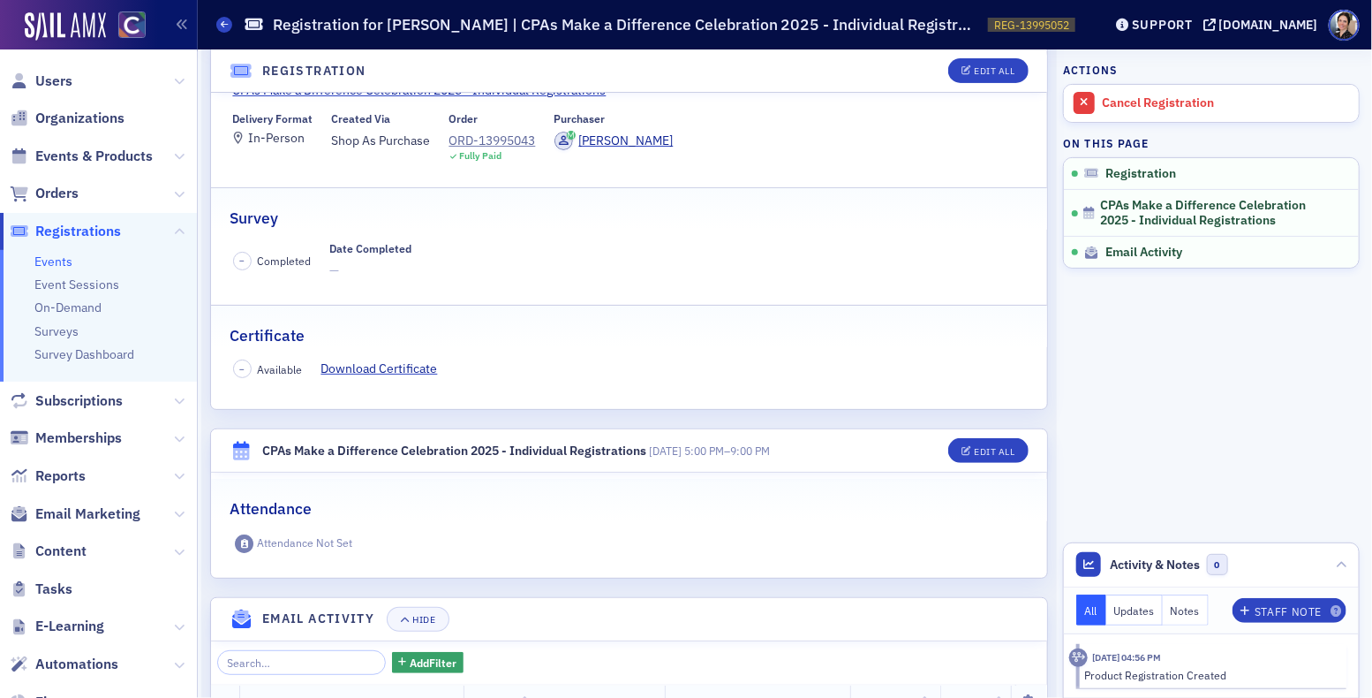
scroll to position [223, 0]
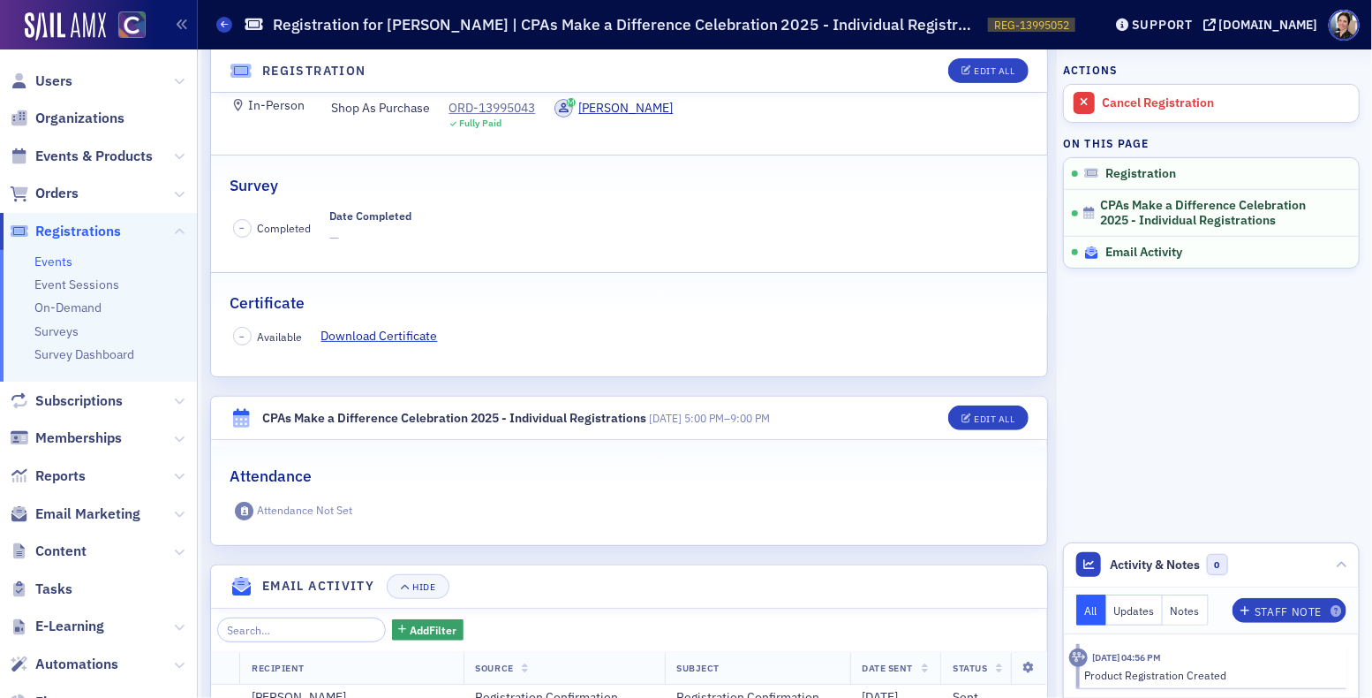
click at [1178, 251] on span "Email Activity" at bounding box center [1143, 253] width 77 height 16
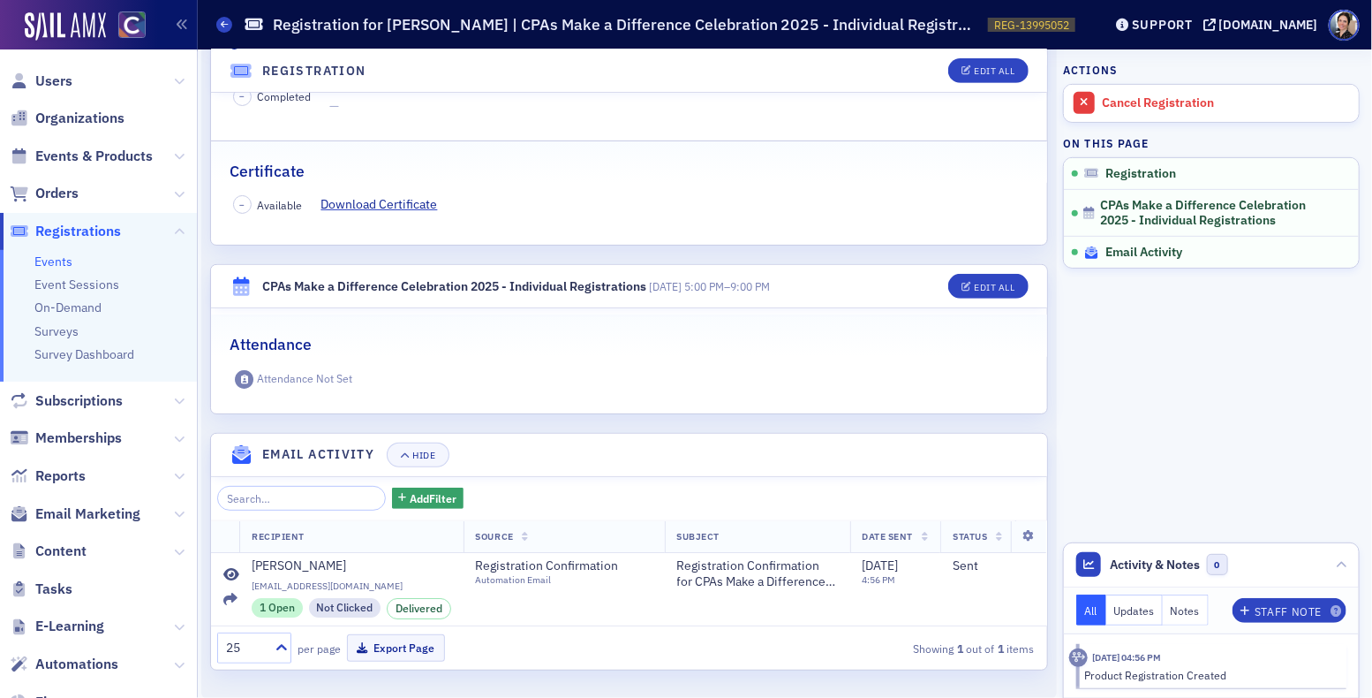
scroll to position [362, 0]
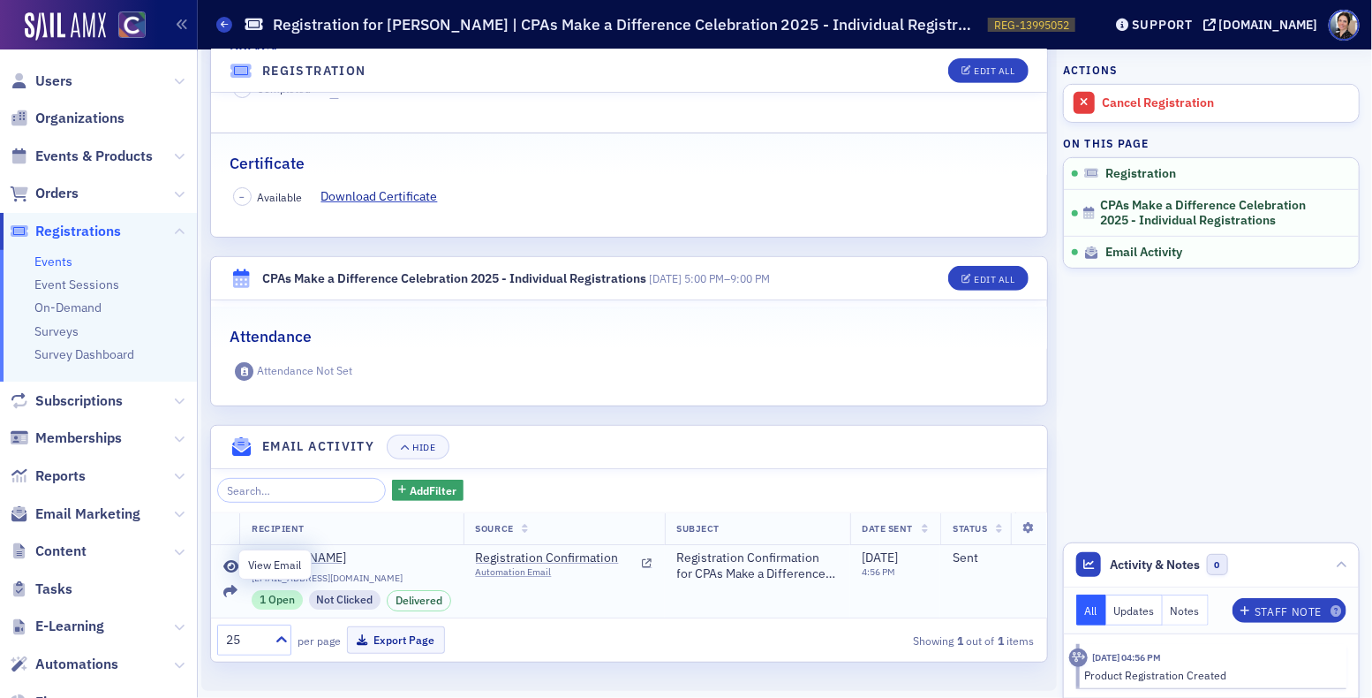
click at [232, 562] on icon at bounding box center [231, 567] width 16 height 14
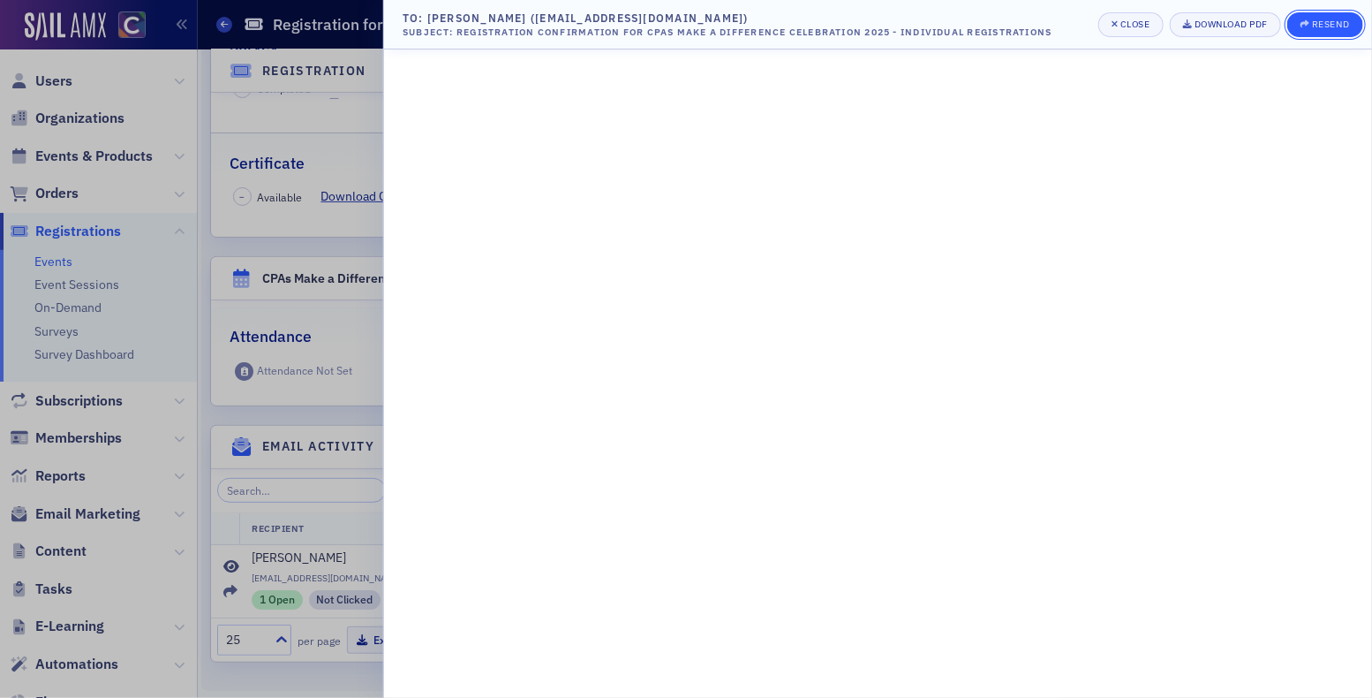
click at [1329, 19] on div "Resend" at bounding box center [1330, 24] width 37 height 10
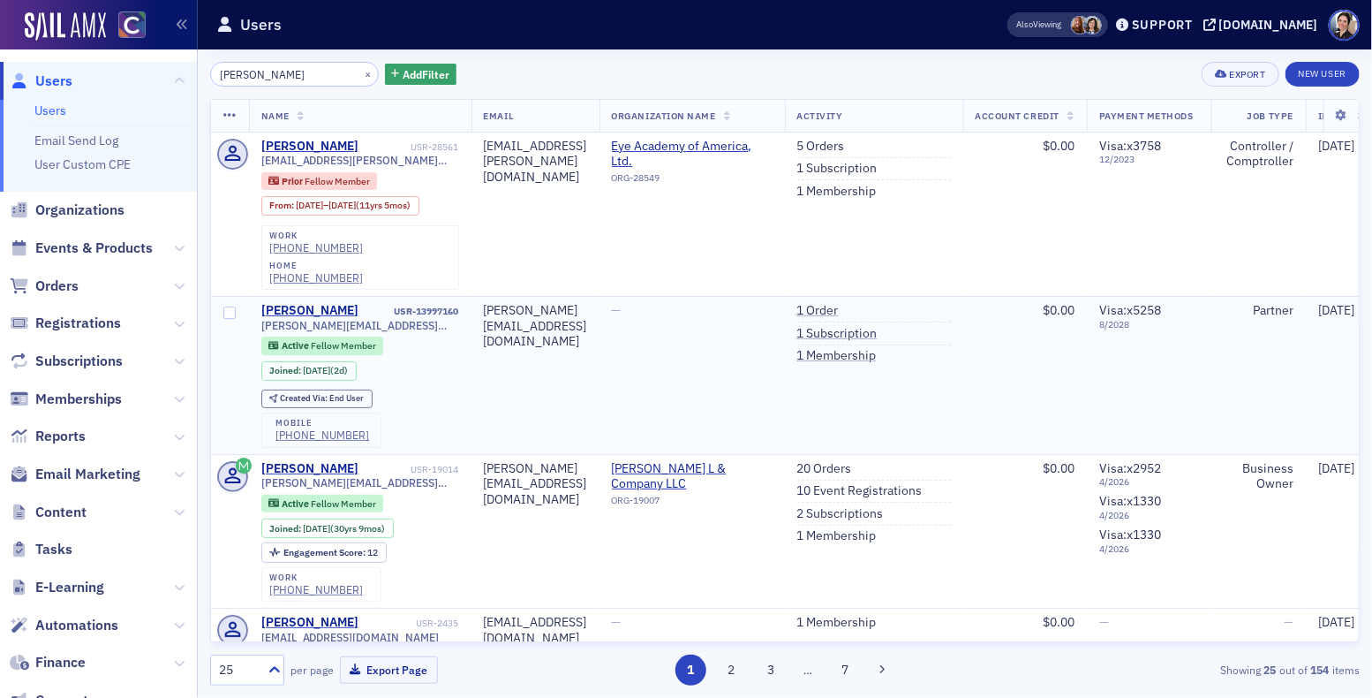
scroll to position [2, 0]
click at [60, 81] on span "Users" at bounding box center [53, 79] width 37 height 19
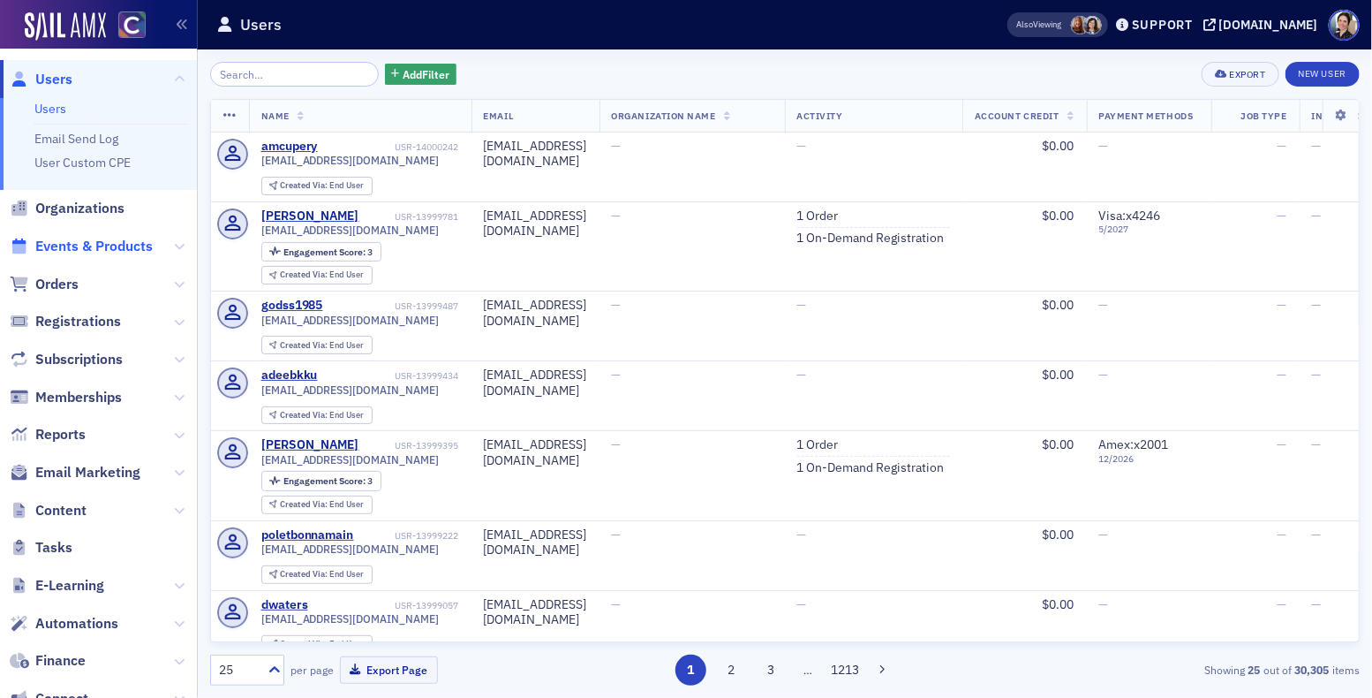
click at [134, 248] on span "Events & Products" at bounding box center [93, 246] width 117 height 19
